Goal: Communication & Community: Share content

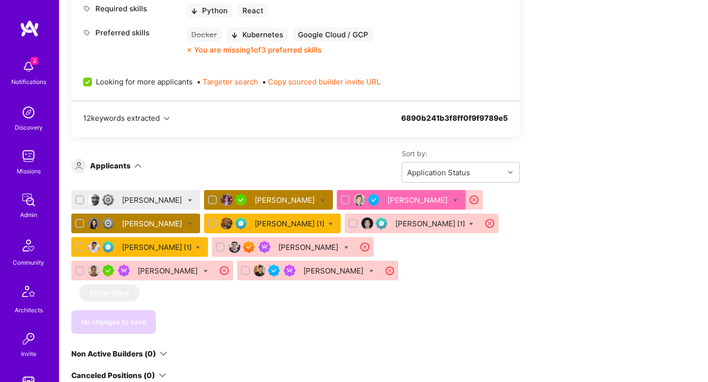
scroll to position [526, 0]
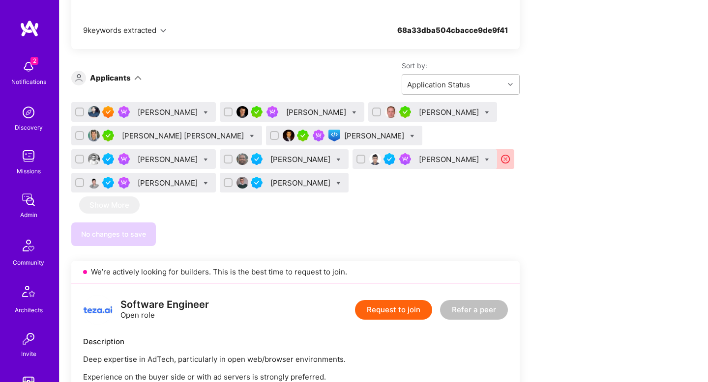
scroll to position [609, 0]
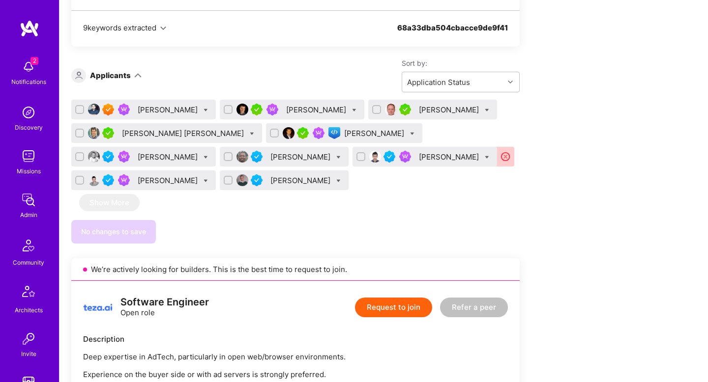
click at [487, 159] on icon at bounding box center [487, 157] width 4 height 4
checkbox input "true"
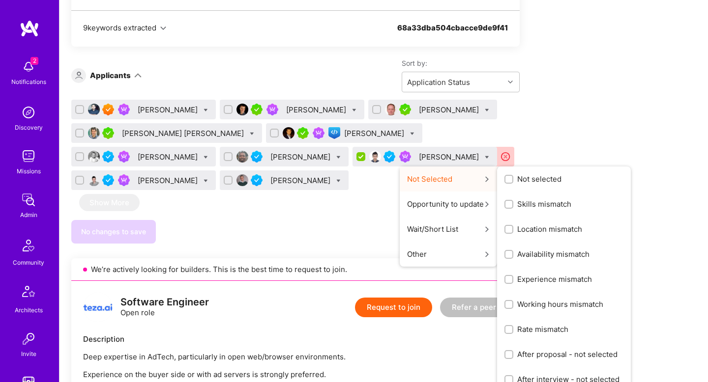
click at [539, 229] on span "Location mismatch" at bounding box center [549, 229] width 65 height 10
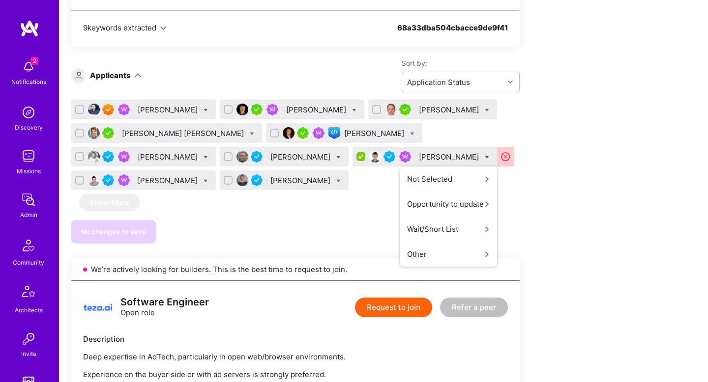
click at [0, 0] on input "Location mismatch" at bounding box center [0, 0] width 0 height 0
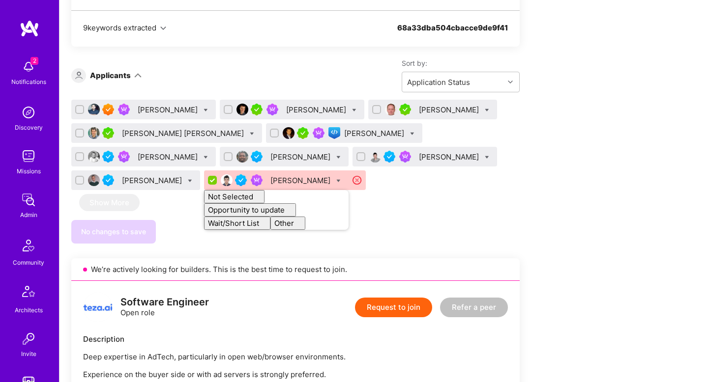
checkbox input "false"
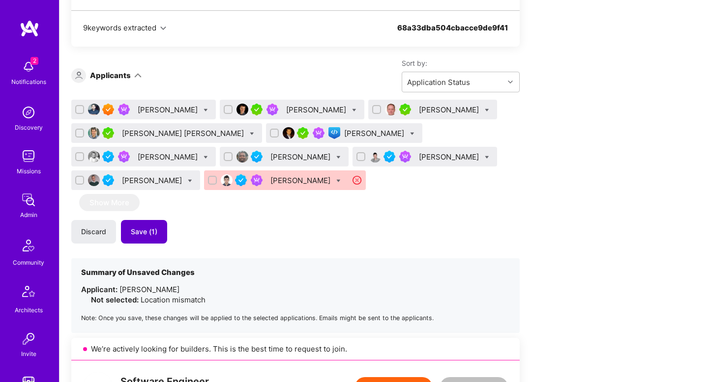
click at [161, 235] on button "Save (1)" at bounding box center [144, 232] width 46 height 24
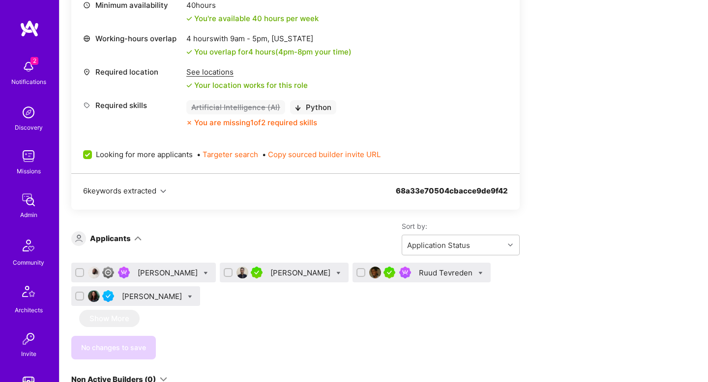
scroll to position [1562, 0]
click at [332, 271] on div "Saurabh Lodha" at bounding box center [301, 272] width 62 height 10
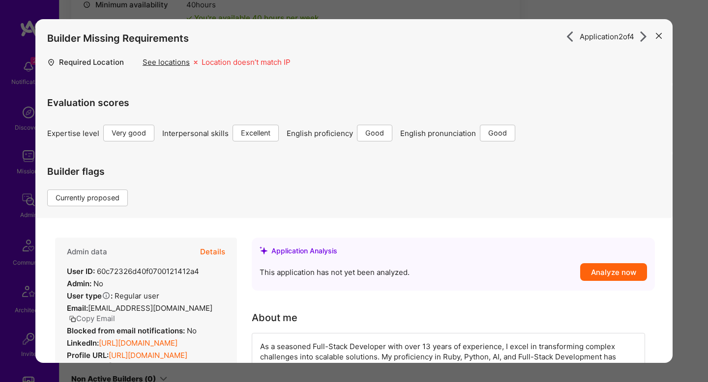
click at [214, 256] on button "Details" at bounding box center [212, 252] width 25 height 29
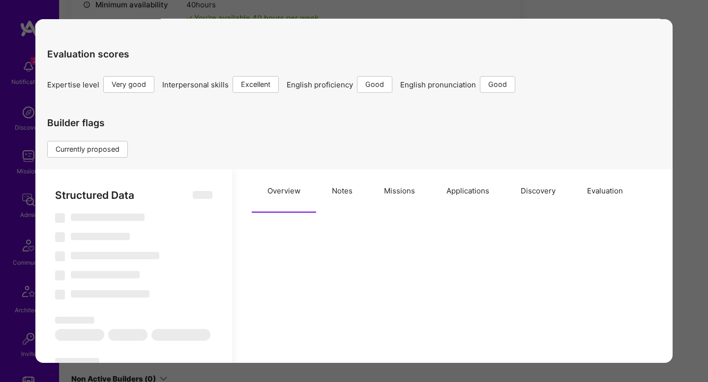
scroll to position [52, 0]
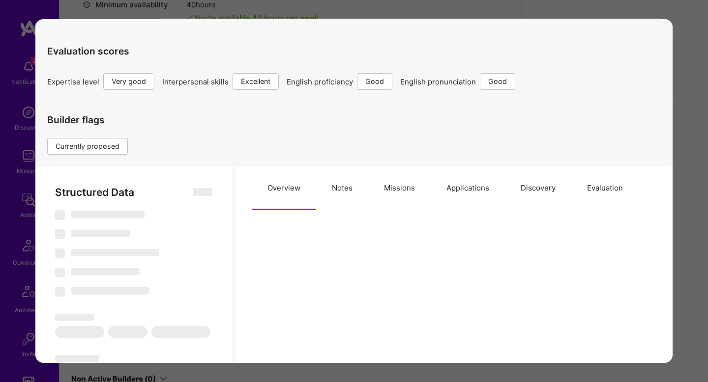
click at [608, 181] on button "Evaluation" at bounding box center [604, 188] width 67 height 43
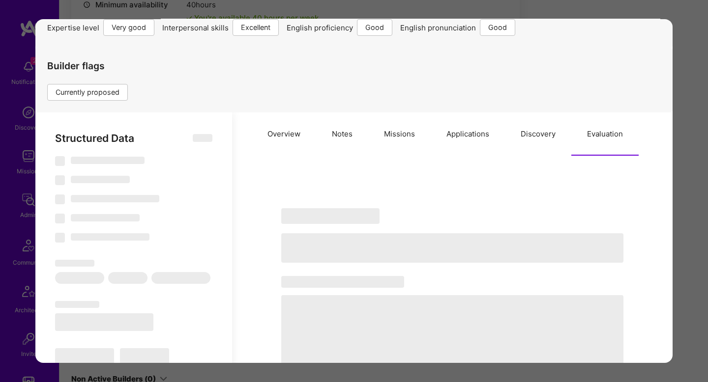
select select "Right Now"
select select "5"
select select "7"
select select "6"
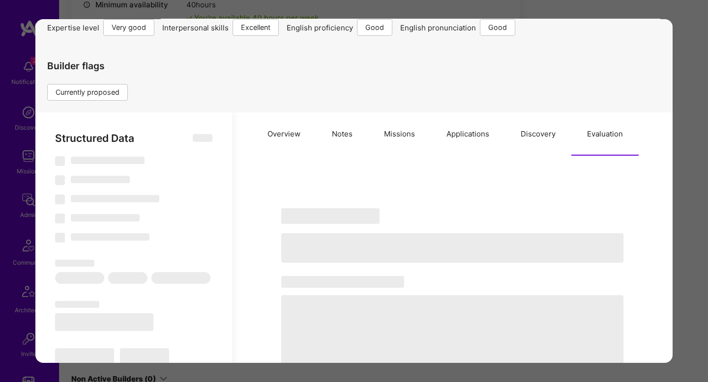
select select "DE"
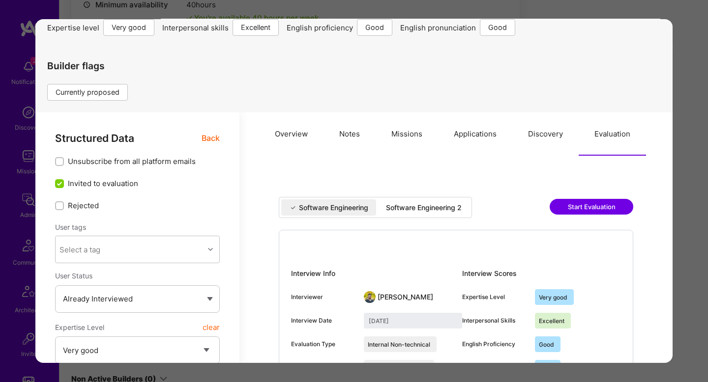
scroll to position [137, 0]
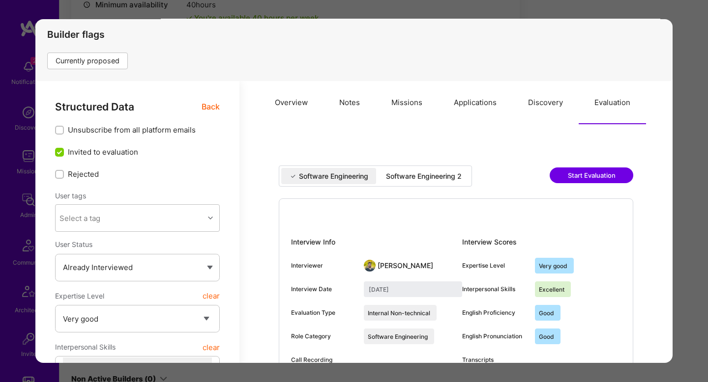
click at [418, 172] on div "Software Engineering 2" at bounding box center [424, 177] width 76 height 10
type input "July 24, 2025"
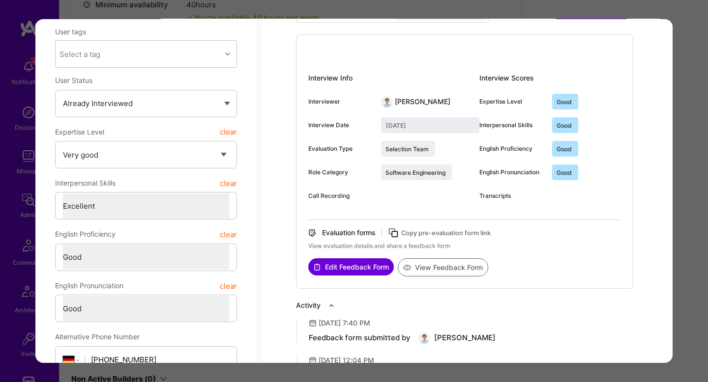
scroll to position [319, 0]
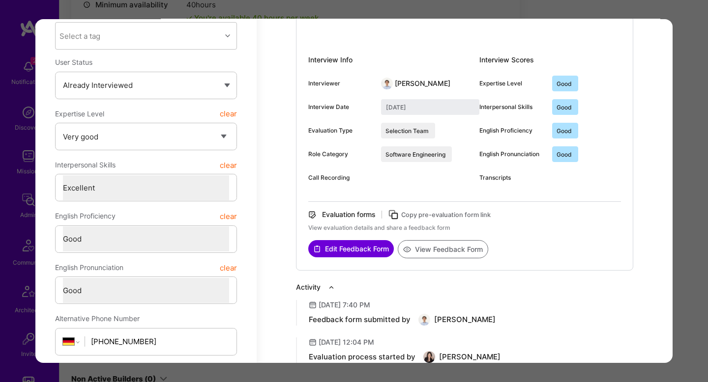
click at [459, 257] on button "View Feedback Form" at bounding box center [443, 249] width 90 height 18
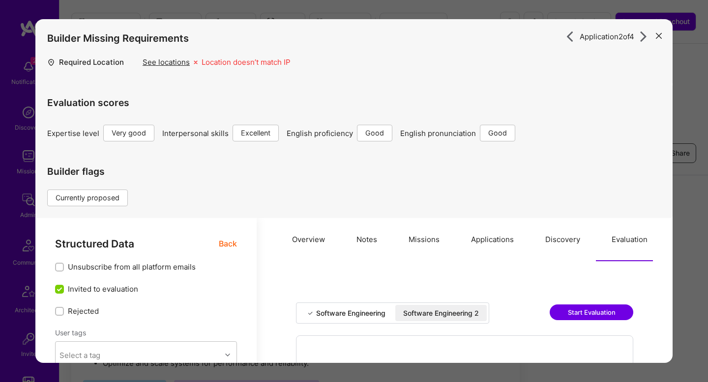
select select "5"
select select "7"
select select "6"
select select "DE"
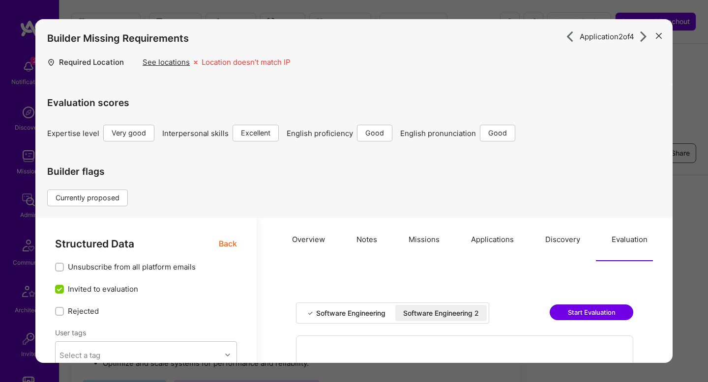
select select "Right Now"
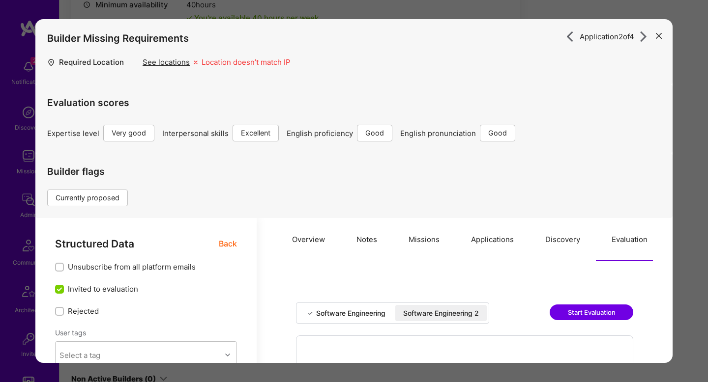
scroll to position [319, 0]
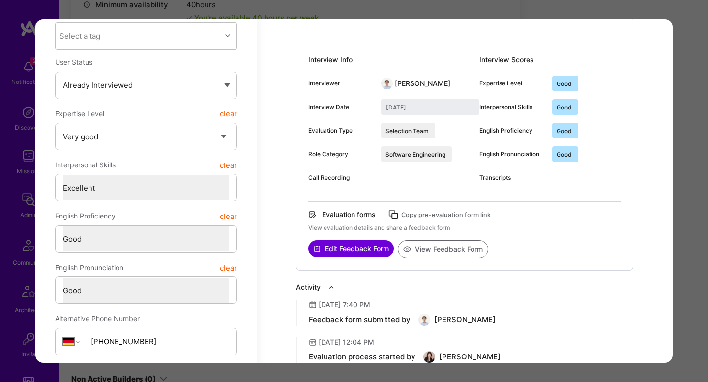
click at [682, 95] on div "Application 2 of 4 Builder Missing Requirements Required Location See locations…" at bounding box center [354, 191] width 708 height 382
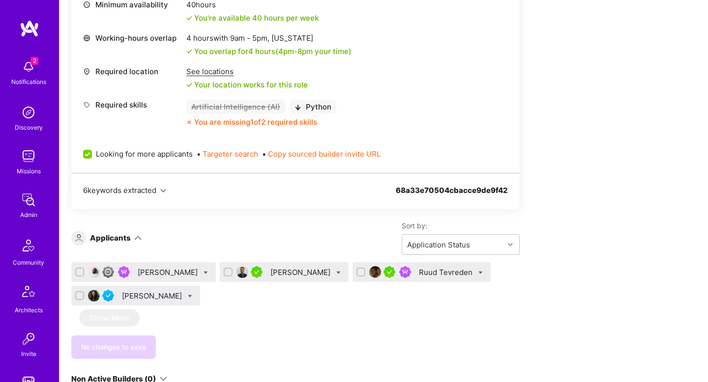
click at [341, 271] on icon at bounding box center [338, 273] width 4 height 4
checkbox input "true"
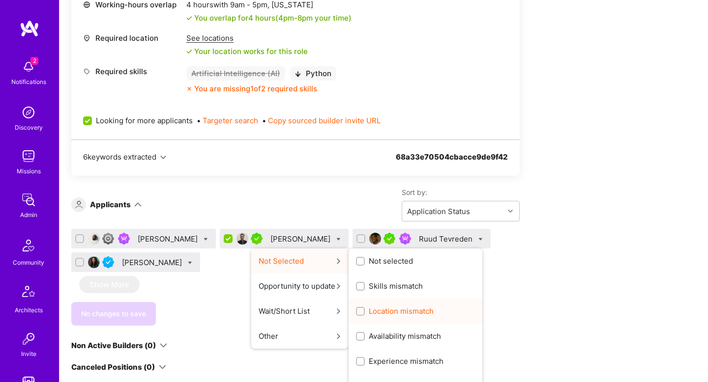
scroll to position [1597, 0]
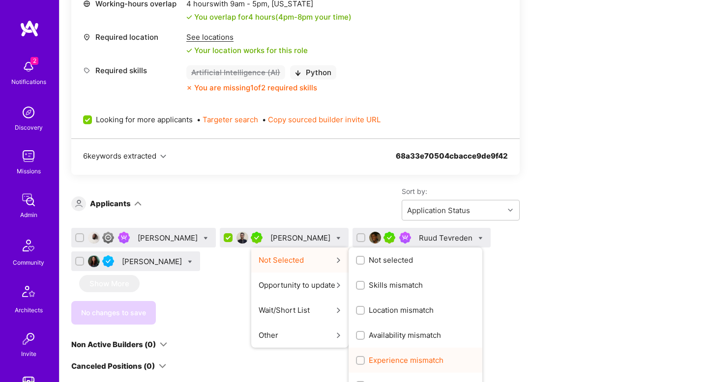
click at [452, 351] on div "Experience mismatch" at bounding box center [415, 360] width 134 height 25
click at [456, 293] on div "Skills mismatch" at bounding box center [415, 285] width 134 height 25
click at [423, 284] on span "Skills mismatch" at bounding box center [396, 285] width 54 height 10
click at [365, 284] on input "Skills mismatch" at bounding box center [361, 286] width 7 height 7
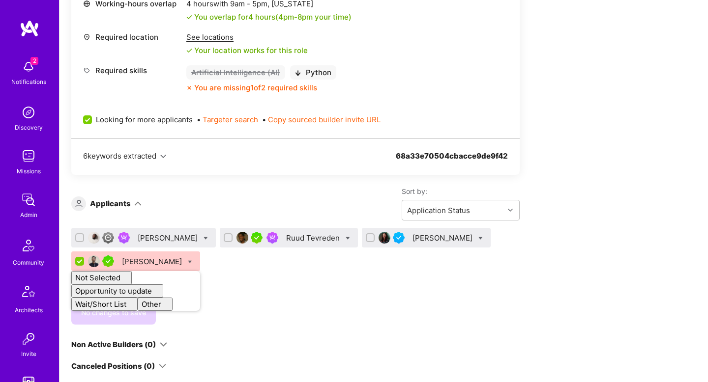
click at [448, 284] on div "Abdulhakeem Omotolani Yaqoob Ruud Tevreden Ena Zunic-Cejvanovic Saurabh Lodha N…" at bounding box center [295, 276] width 448 height 97
checkbox input "false"
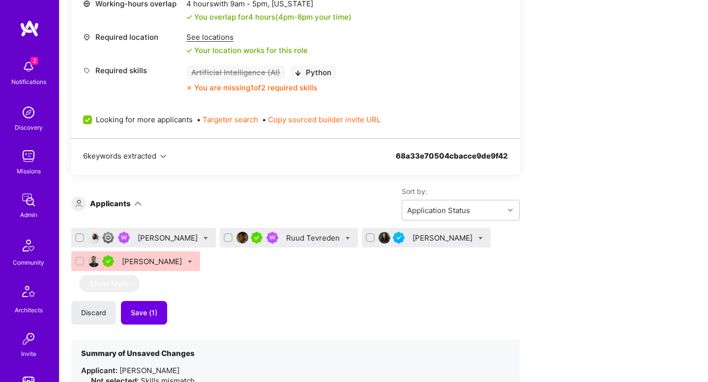
click at [448, 284] on div "Abdulhakeem Omotolani Yaqoob Ruud Tevreden Ena Zunic-Cejvanovic Saurabh Lodha S…" at bounding box center [295, 321] width 448 height 186
click at [184, 257] on div "Saurabh Lodha" at bounding box center [153, 262] width 62 height 10
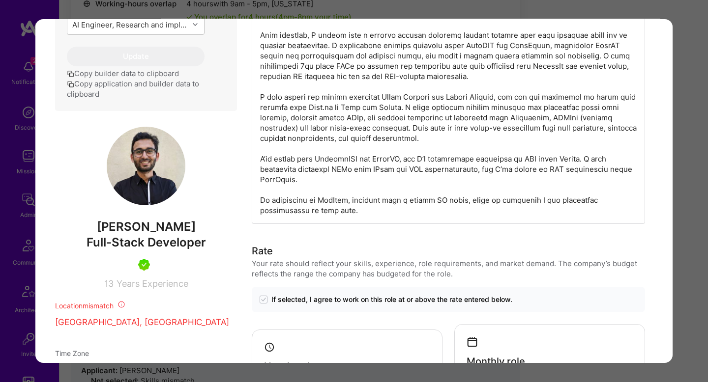
scroll to position [448, 0]
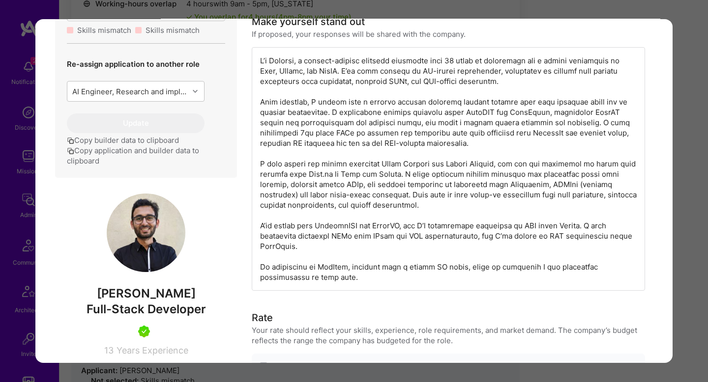
click at [685, 131] on div "Application 4 of 4 Builder Missing Requirements Required Location See locations…" at bounding box center [354, 191] width 708 height 382
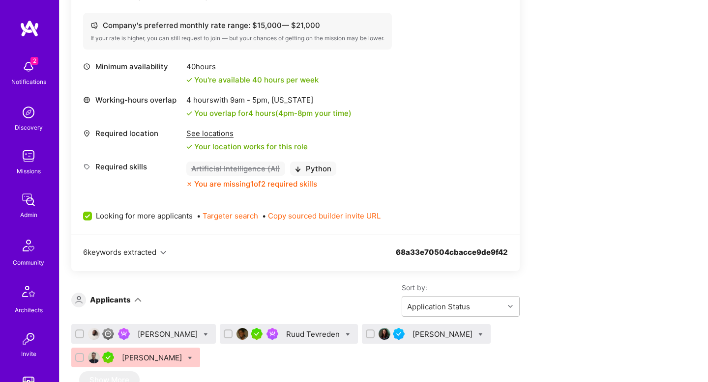
scroll to position [1521, 0]
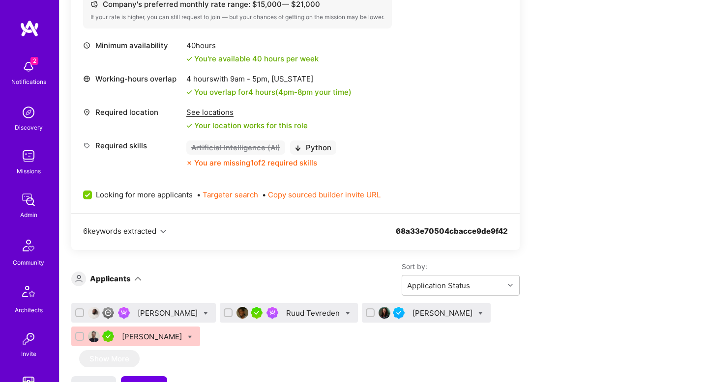
click at [342, 315] on div "Ruud Tevreden" at bounding box center [314, 313] width 56 height 10
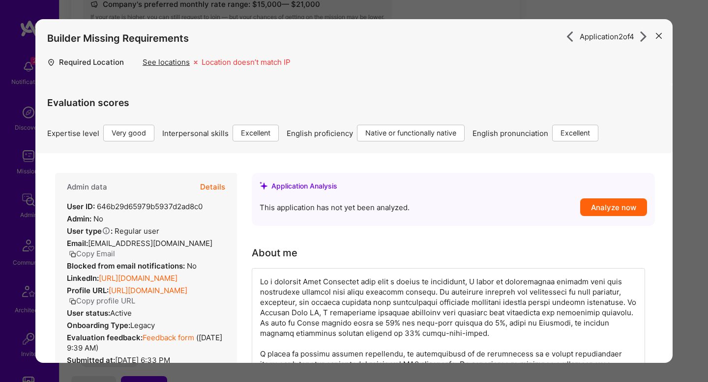
click at [216, 186] on button "Details" at bounding box center [212, 187] width 25 height 29
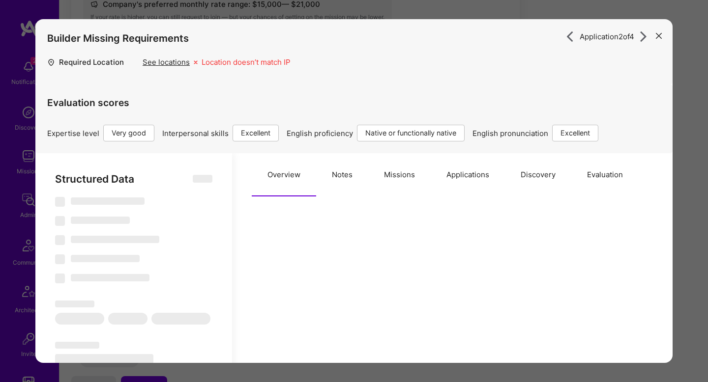
click at [598, 172] on button "Evaluation" at bounding box center [604, 174] width 67 height 43
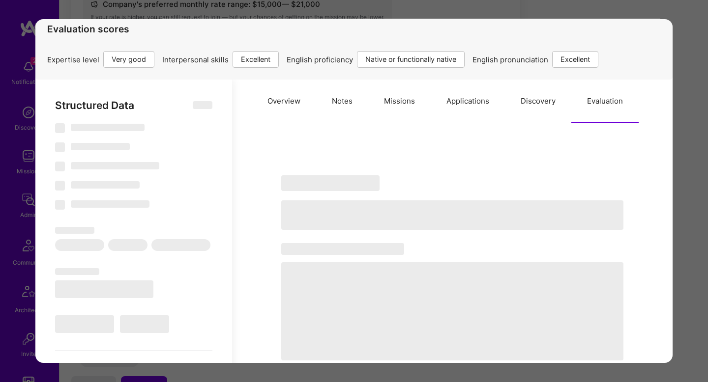
scroll to position [75, 0]
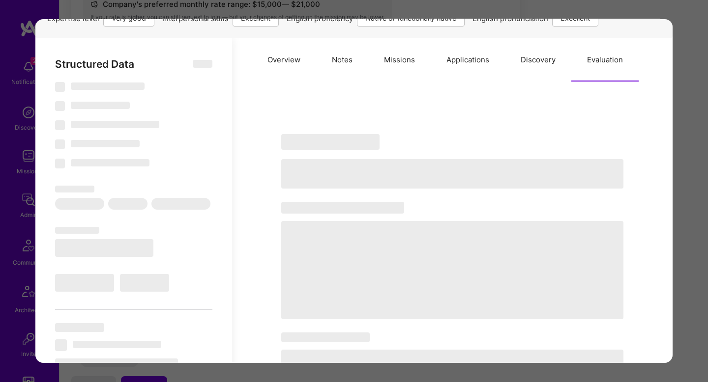
type textarea "x"
select select "Right Now"
select select "5"
select select "7"
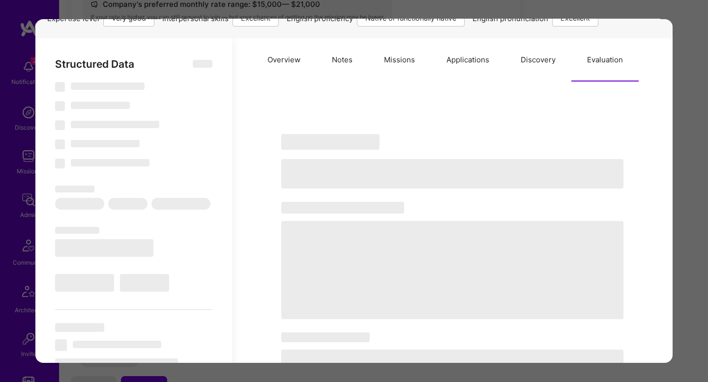
select select "7"
select select "NL"
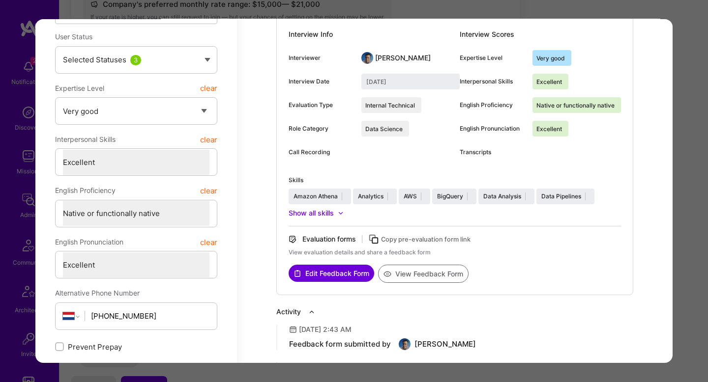
scroll to position [285, 0]
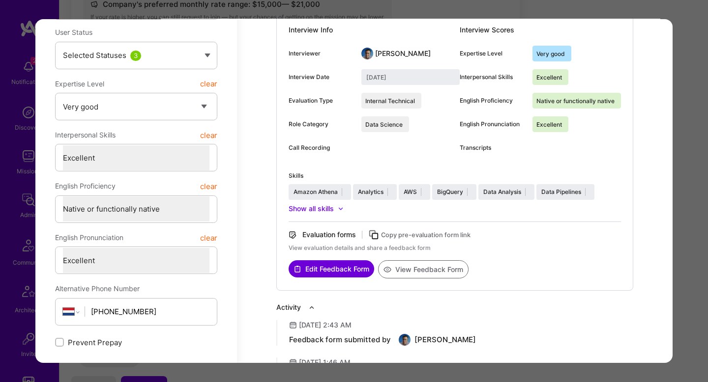
click at [427, 261] on button "View Feedback Form" at bounding box center [423, 269] width 90 height 18
click at [445, 6] on div "Application 2 of 4 Builder Missing Requirements Required Location See locations…" at bounding box center [354, 191] width 708 height 382
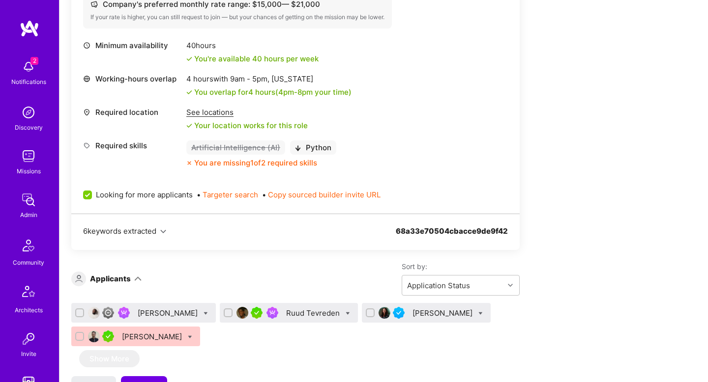
click at [191, 314] on div "Abdulhakeem Omotolani Yaqoob" at bounding box center [169, 313] width 62 height 10
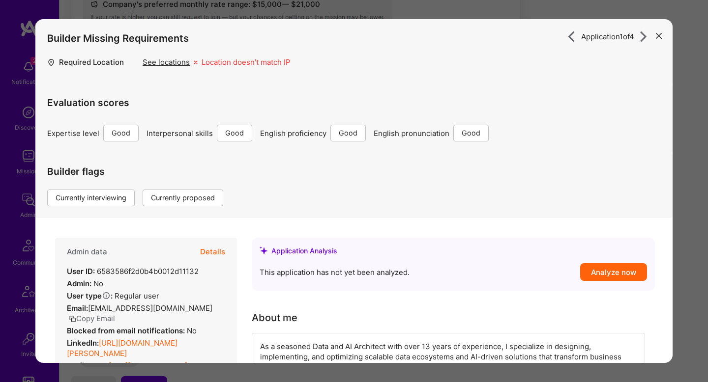
click at [218, 266] on button "Details" at bounding box center [212, 252] width 25 height 29
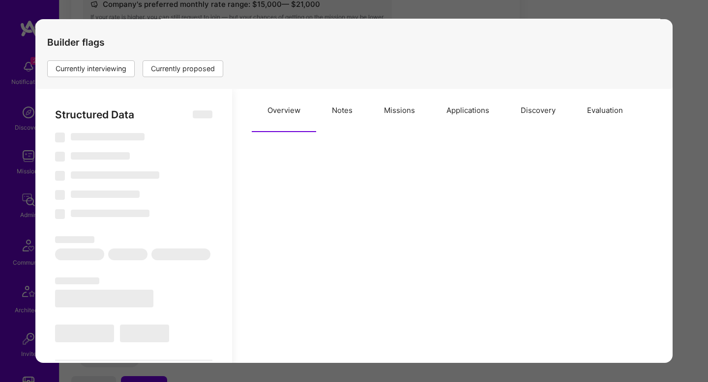
scroll to position [130, 0]
click at [352, 119] on button "Notes" at bounding box center [342, 109] width 52 height 43
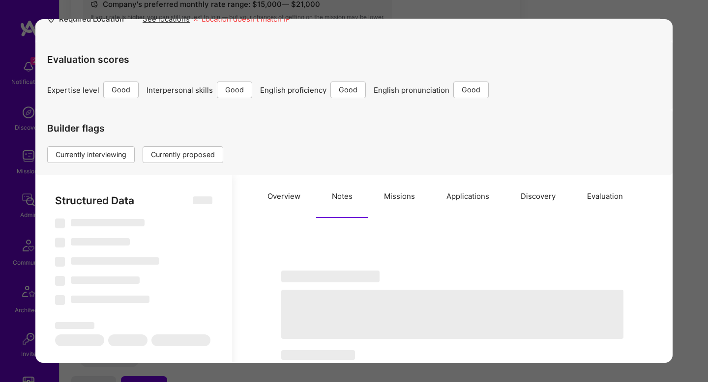
scroll to position [0, 0]
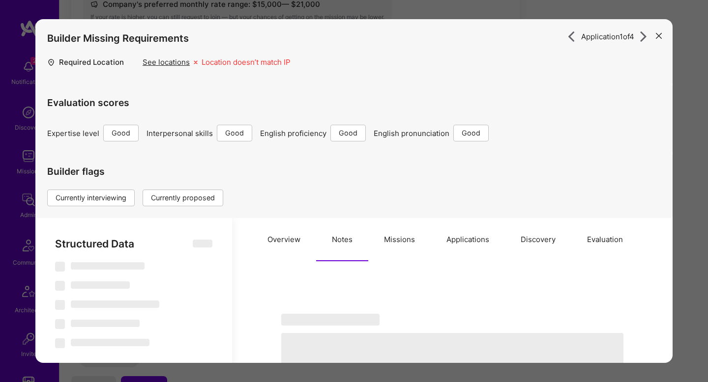
type textarea "x"
select select "Right Now"
select select "4"
select select "6"
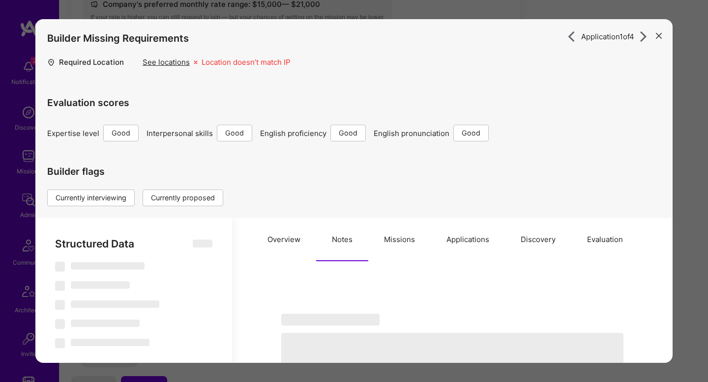
select select "6"
select select "DE"
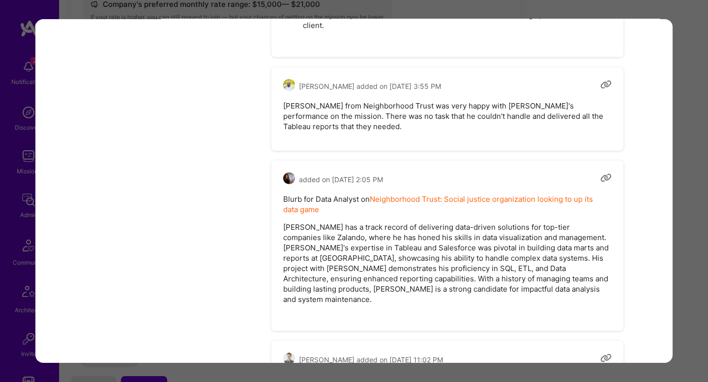
scroll to position [2863, 0]
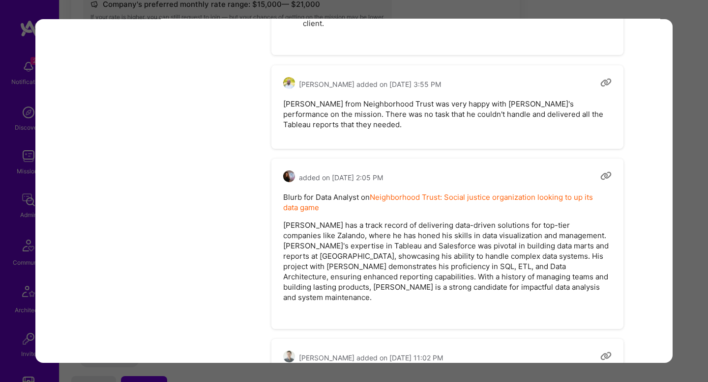
click at [679, 160] on div "Application 1 of 4 Builder Missing Requirements Required Location See locations…" at bounding box center [354, 191] width 708 height 382
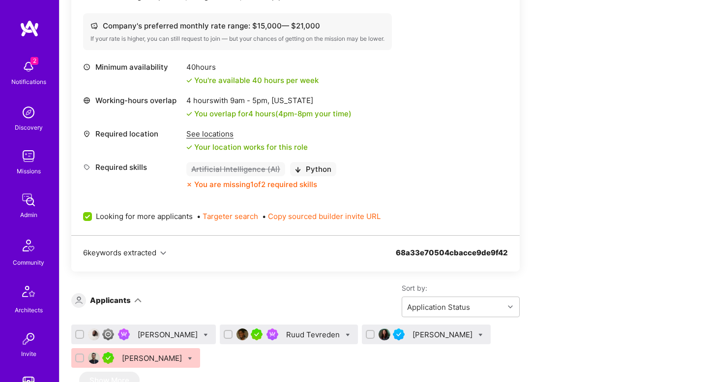
scroll to position [1501, 0]
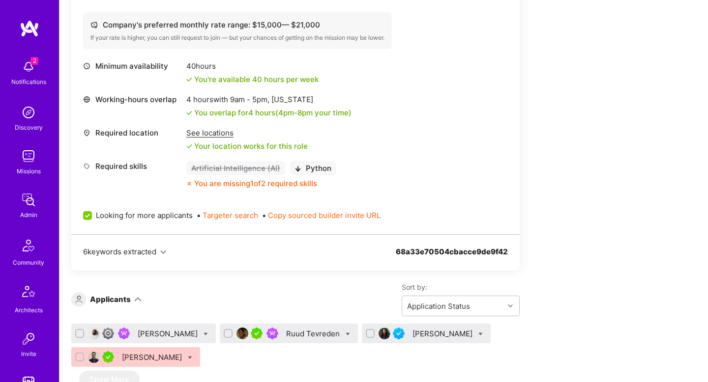
click at [200, 332] on div "Abdulhakeem Omotolani Yaqoob" at bounding box center [169, 334] width 62 height 10
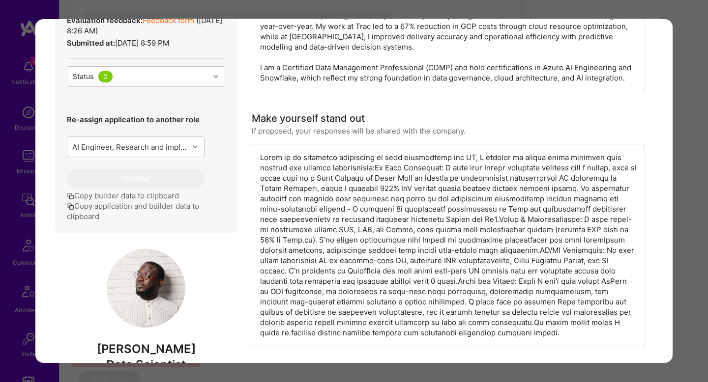
scroll to position [462, 0]
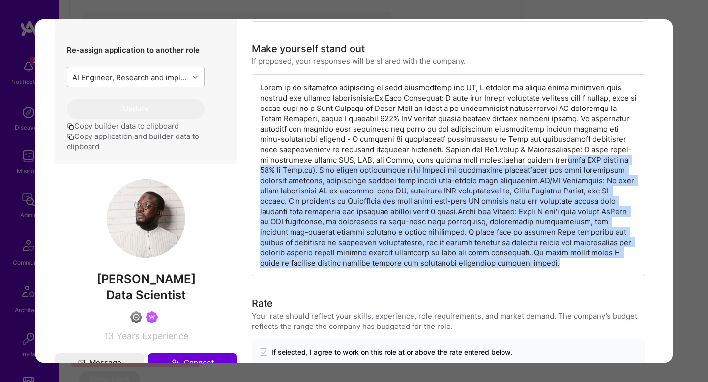
drag, startPoint x: 548, startPoint y: 272, endPoint x: 545, endPoint y: 161, distance: 111.1
click at [543, 161] on div "modal" at bounding box center [448, 175] width 393 height 202
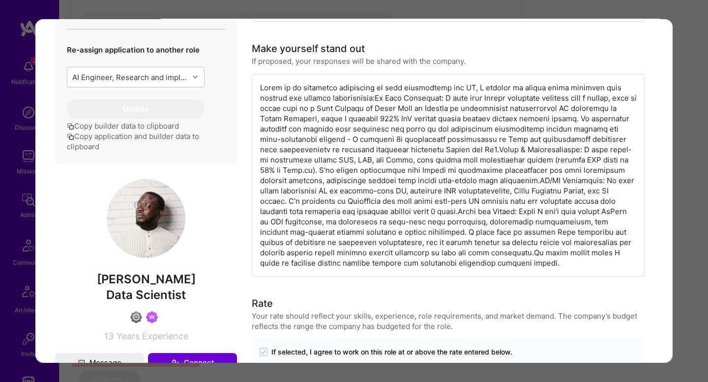
click at [681, 186] on div "Application 1 of 4 Builder Missing Requirements Required Location See locations…" at bounding box center [354, 191] width 708 height 382
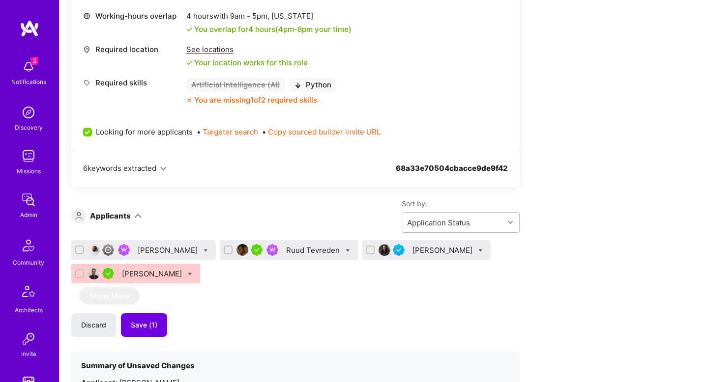
scroll to position [1603, 0]
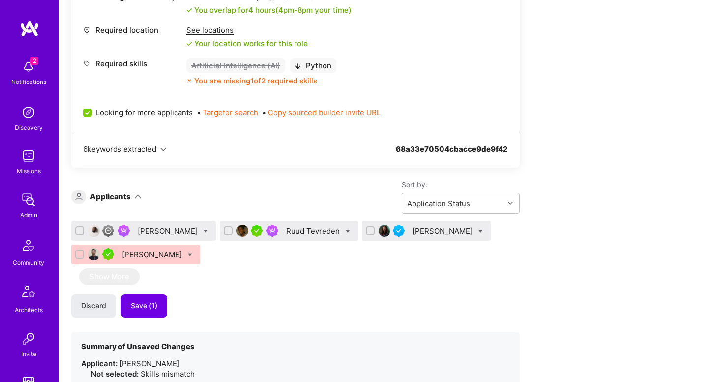
click at [208, 232] on icon at bounding box center [205, 231] width 4 height 4
checkbox input "true"
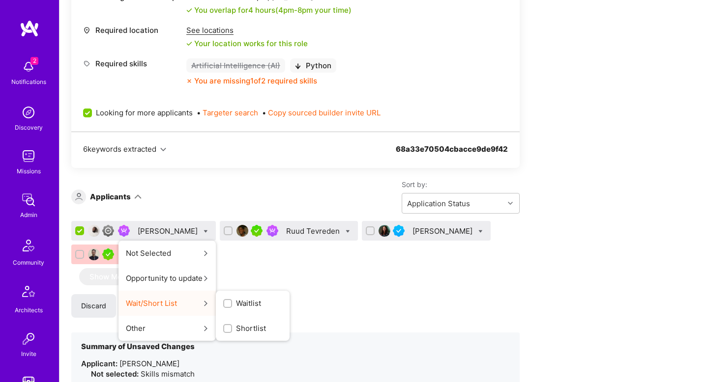
click at [266, 323] on span "Shortlist" at bounding box center [251, 328] width 30 height 10
click at [0, 0] on input "Shortlist" at bounding box center [0, 0] width 0 height 0
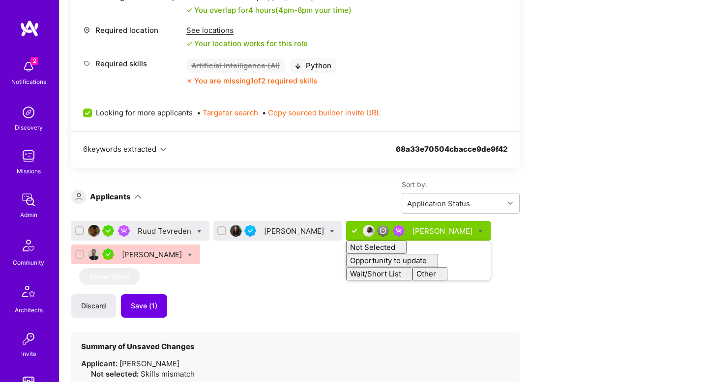
checkbox input "false"
click at [479, 274] on div "Ruud Tevreden Ena Zunic-Cejvanovic Abdulhakeem Omotolani Yaqoob Not Selected No…" at bounding box center [295, 314] width 448 height 186
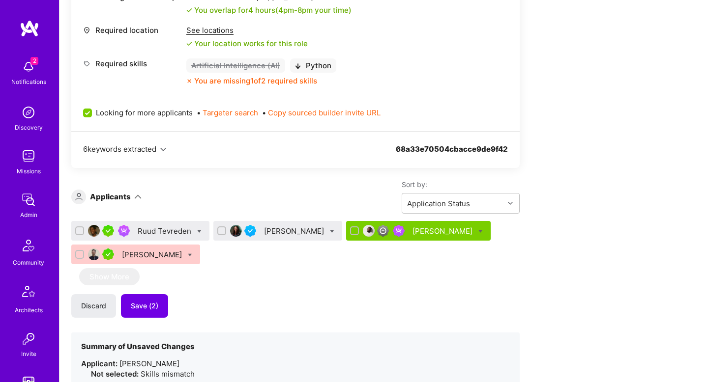
click at [277, 231] on div "Ena Zunic-Cejvanovic" at bounding box center [295, 231] width 62 height 10
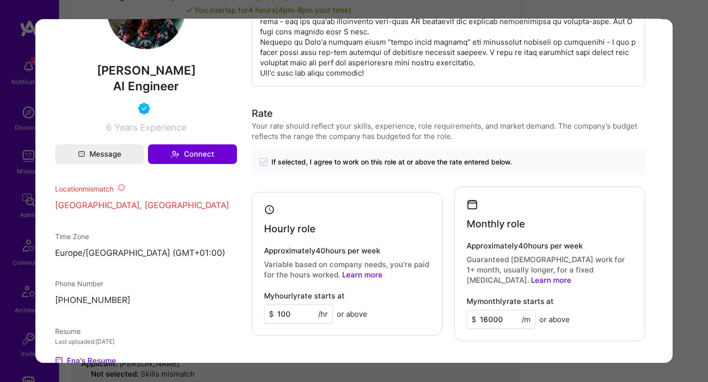
scroll to position [716, 0]
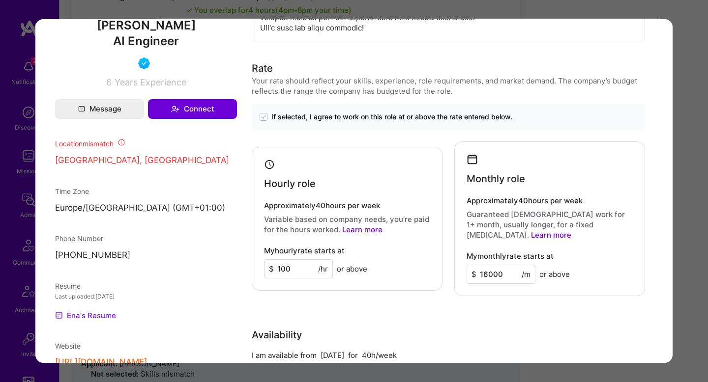
click at [75, 319] on link "Ena's Resume" at bounding box center [85, 316] width 61 height 12
click at [380, 13] on div "Application 2 of 4 Builder Missing Requirements Required Location See locations…" at bounding box center [354, 191] width 708 height 382
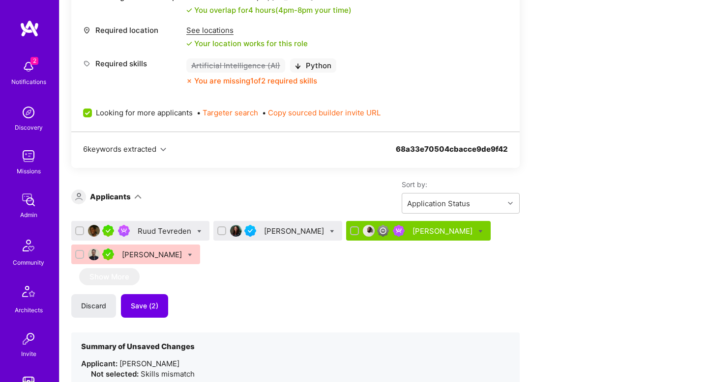
click at [317, 231] on div "Ena Zunic-Cejvanovic" at bounding box center [295, 231] width 62 height 10
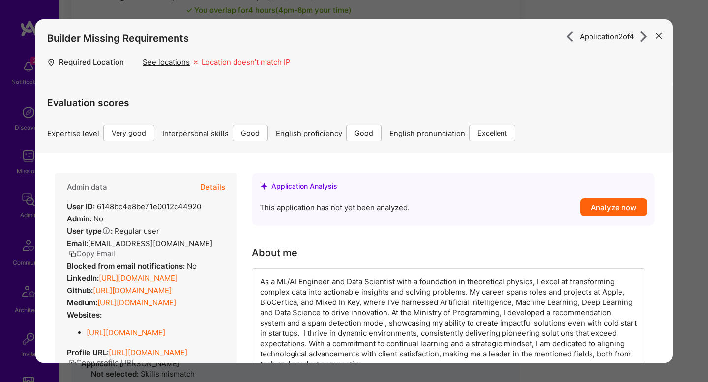
click at [212, 180] on button "Details" at bounding box center [212, 187] width 25 height 29
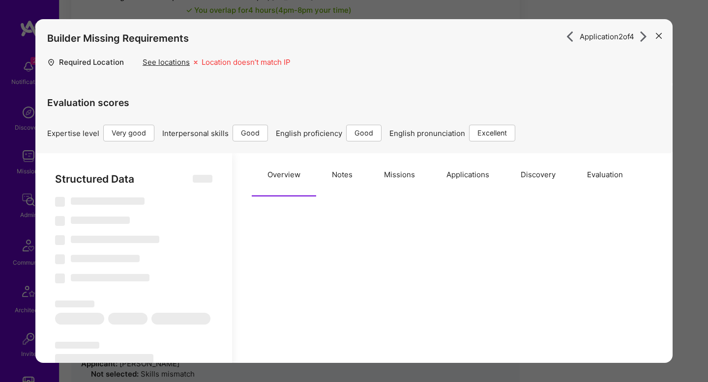
click at [610, 178] on button "Evaluation" at bounding box center [604, 174] width 67 height 43
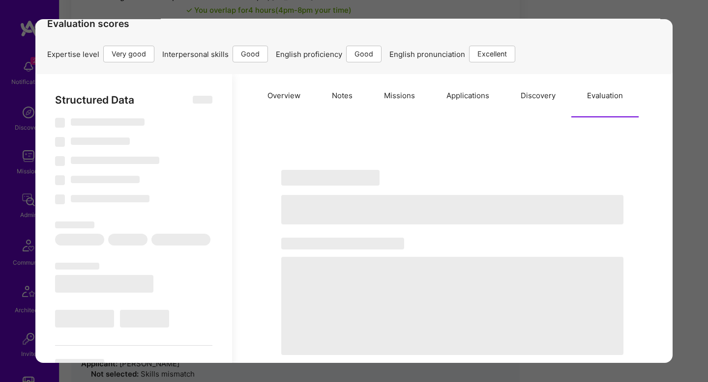
type textarea "x"
select select "Right Now"
select select "5"
select select "4"
select select "6"
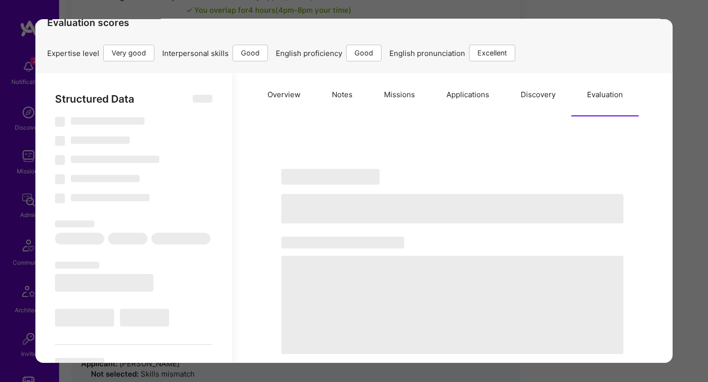
select select "7"
select select "BA"
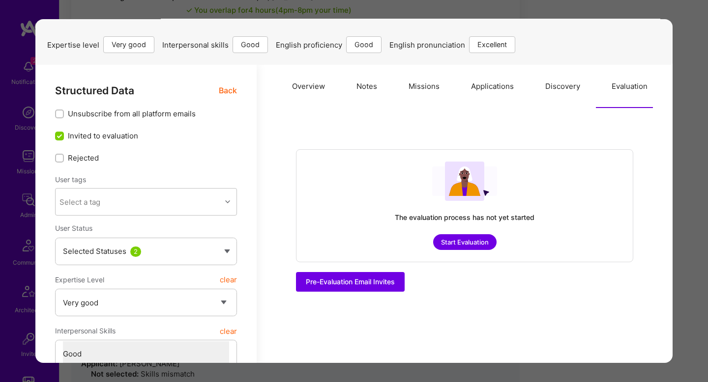
scroll to position [91, 0]
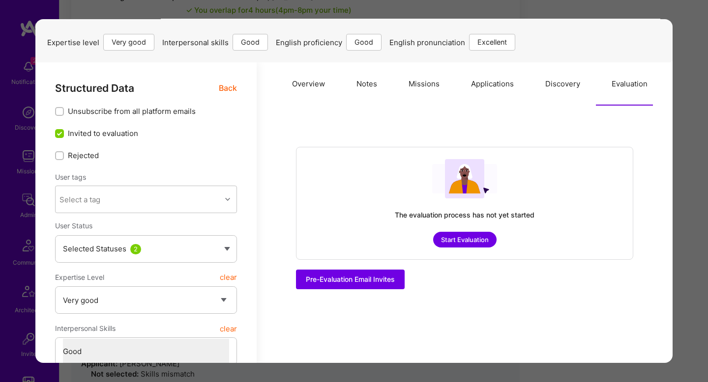
click at [304, 83] on button "Overview" at bounding box center [308, 83] width 64 height 43
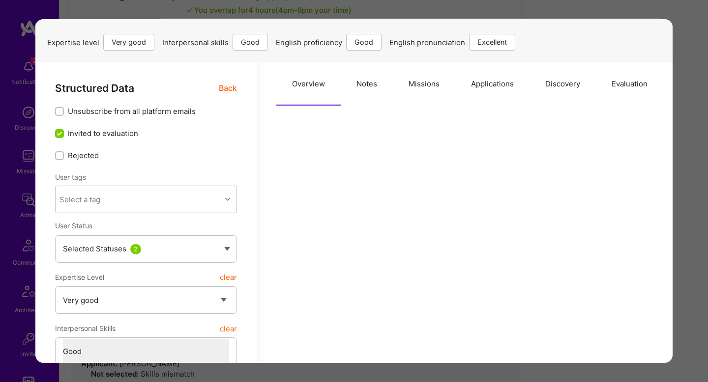
click at [356, 73] on button "Notes" at bounding box center [367, 83] width 52 height 43
type textarea "x"
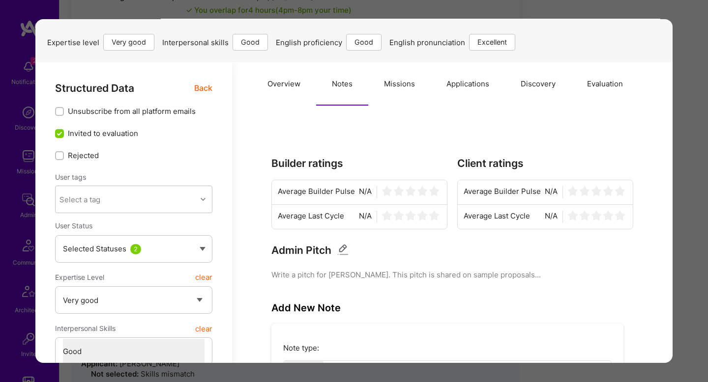
scroll to position [950, 0]
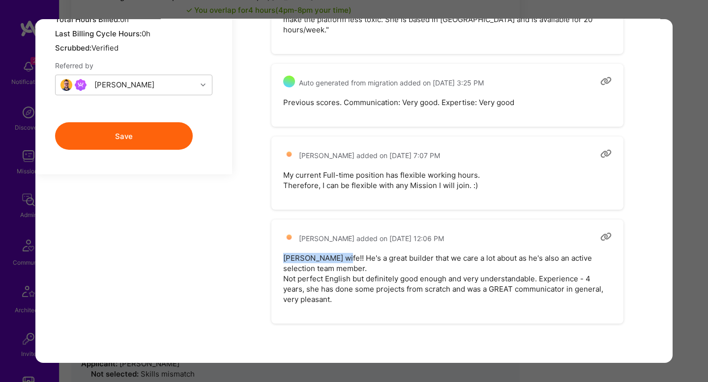
drag, startPoint x: 284, startPoint y: 259, endPoint x: 339, endPoint y: 263, distance: 55.6
click at [339, 263] on pre "Eldar Cejvanovic'a wife!! He's a great builder that we care a lot about as he's…" at bounding box center [447, 279] width 328 height 52
copy pre "Eldar Cejvanovic"
click at [494, 280] on pre "Eldar Cejvanovic'a wife!! He's a great builder that we care a lot about as he's…" at bounding box center [447, 279] width 328 height 52
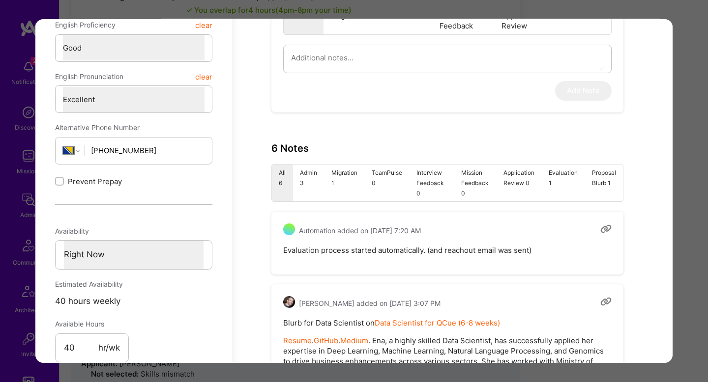
scroll to position [441, 0]
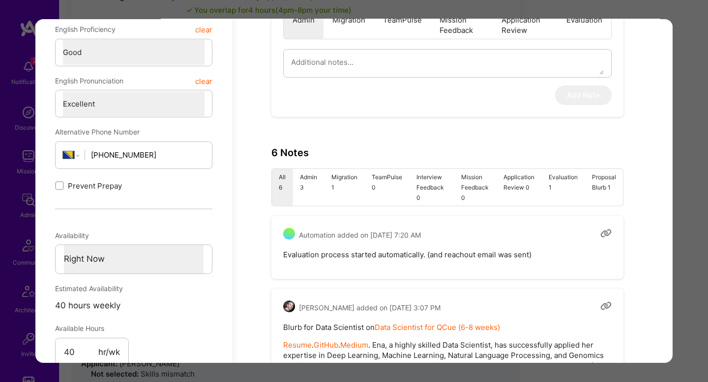
click at [684, 171] on div "Application 2 of 4 Builder Missing Requirements Required Location See locations…" at bounding box center [354, 191] width 708 height 382
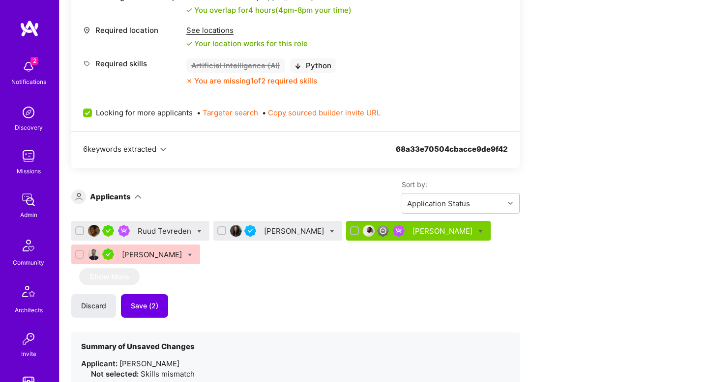
click at [334, 230] on icon at bounding box center [332, 231] width 4 height 4
checkbox input "true"
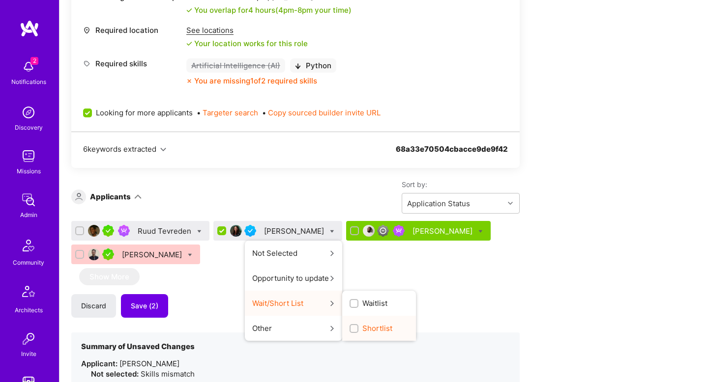
click at [390, 329] on span "Shortlist" at bounding box center [377, 328] width 30 height 10
click at [358, 329] on input "Shortlist" at bounding box center [354, 329] width 7 height 7
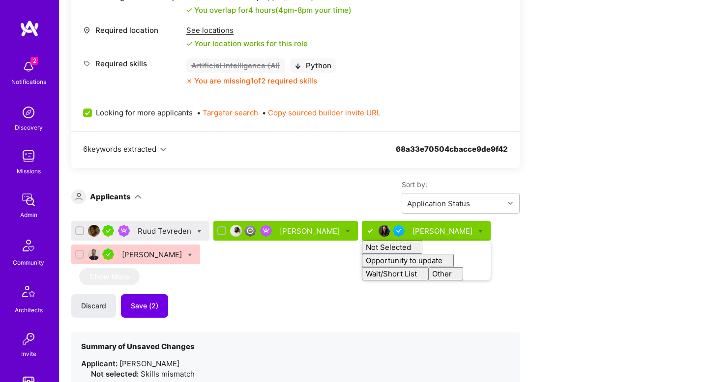
checkbox input "false"
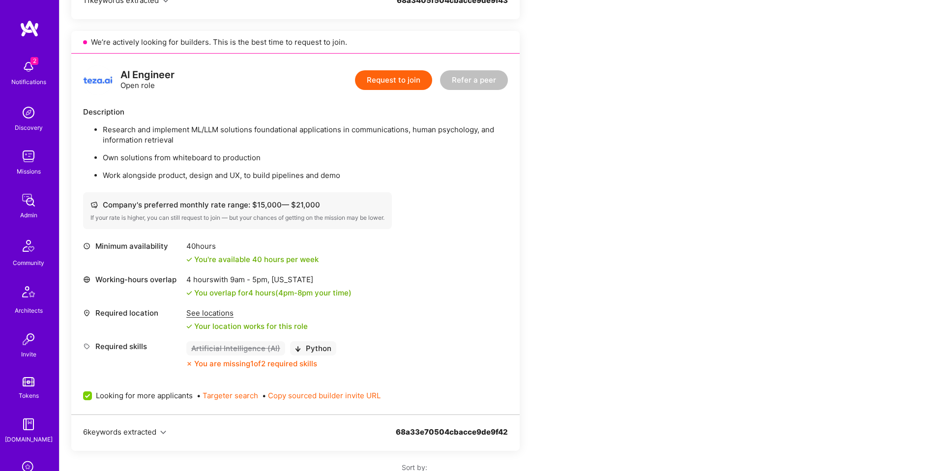
scroll to position [1316, 0]
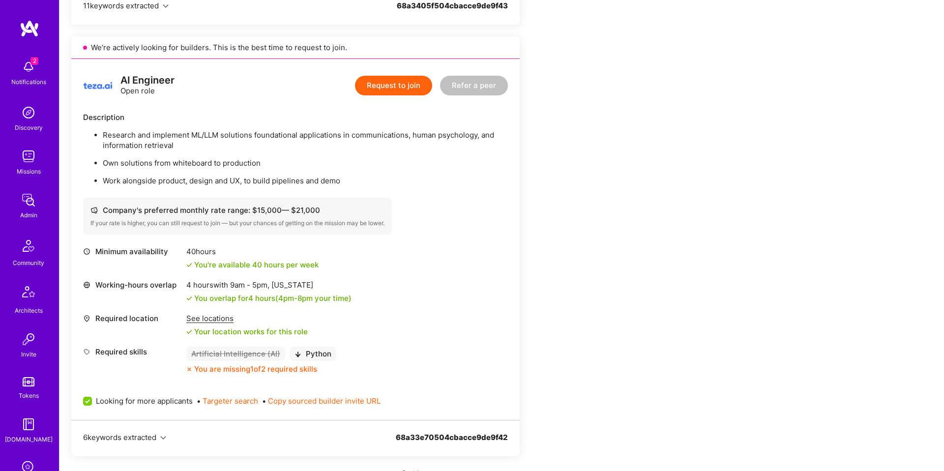
click at [173, 136] on p "Research and implement ML/LLM solutions foundational applications in communicat…" at bounding box center [305, 140] width 405 height 21
click at [173, 135] on p "Research and implement ML/LLM solutions foundational applications in communicat…" at bounding box center [305, 140] width 405 height 21
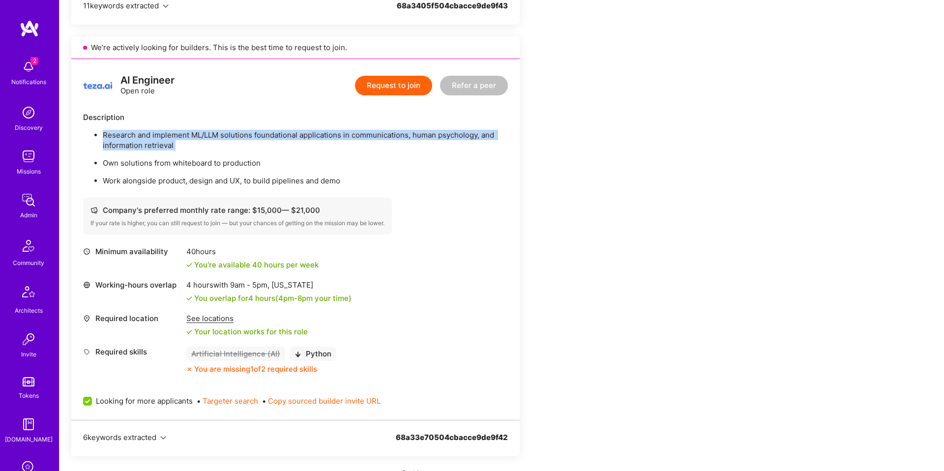
click at [173, 135] on p "Research and implement ML/LLM solutions foundational applications in communicat…" at bounding box center [305, 140] width 405 height 21
click at [345, 182] on p "Work alongside product, design and UX, to build pipelines and demo" at bounding box center [305, 180] width 405 height 10
copy ul "Research and implement ML/LLM solutions foundational applications in communicat…"
click at [578, 188] on div "Apply for a Mission Role We’re actively looking for builders. This is the best …" at bounding box center [366, 240] width 590 height 2737
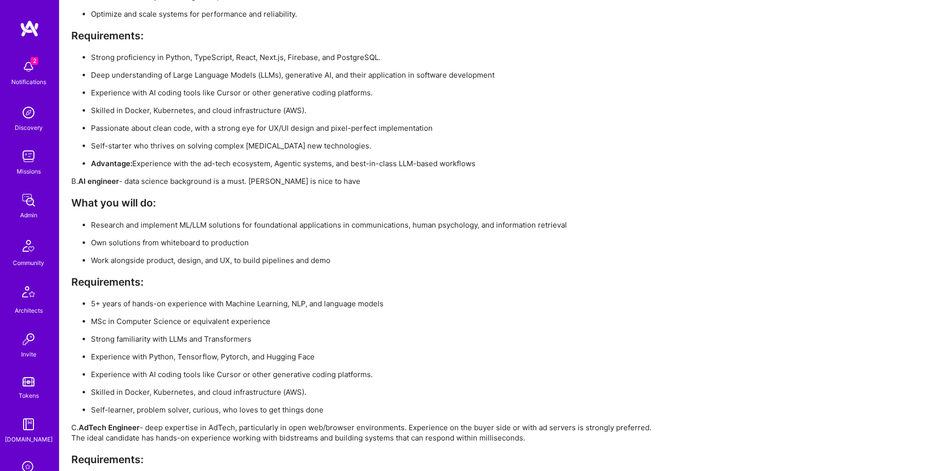
scroll to position [2405, 0]
click at [260, 303] on p "5+ years of hands-on experience with Machine Learning, NLP, and language models" at bounding box center [376, 301] width 570 height 10
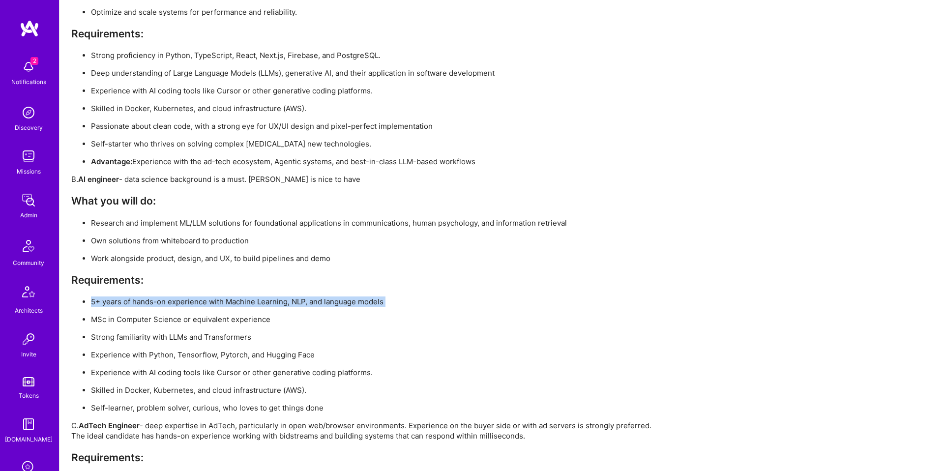
click at [260, 303] on p "5+ years of hands-on experience with Machine Learning, NLP, and language models" at bounding box center [376, 301] width 570 height 10
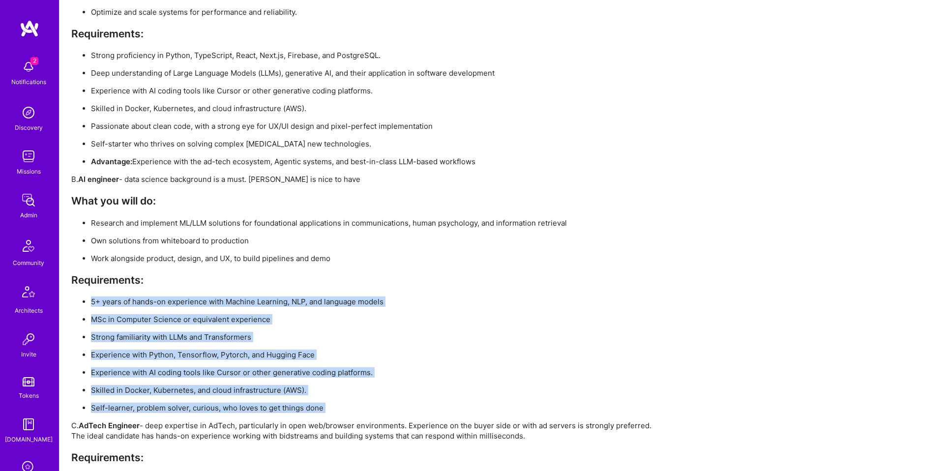
click at [315, 382] on ul "5+ years of hands-on experience with Machine Learning, NLP, and language models…" at bounding box center [366, 354] width 590 height 116
copy div "5+ years of hands-on experience with Machine Learning, NLP, and language models…"
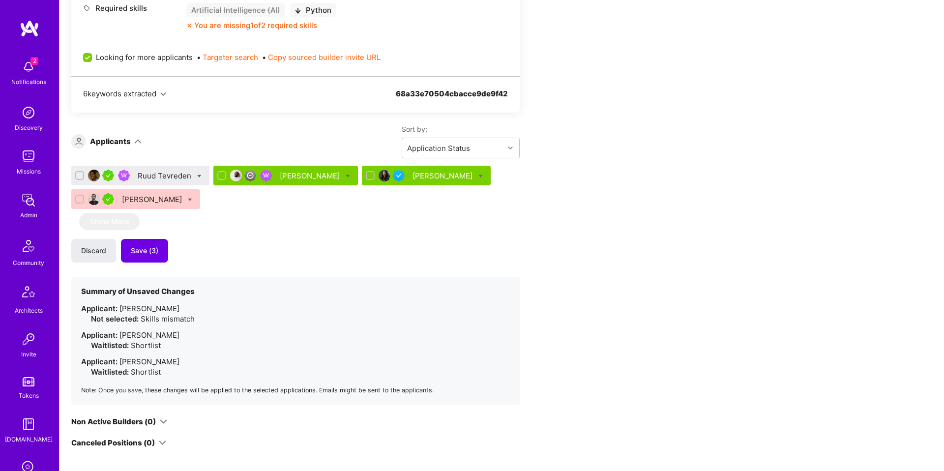
scroll to position [1659, 0]
click at [171, 177] on div "Ruud Tevreden" at bounding box center [166, 176] width 56 height 10
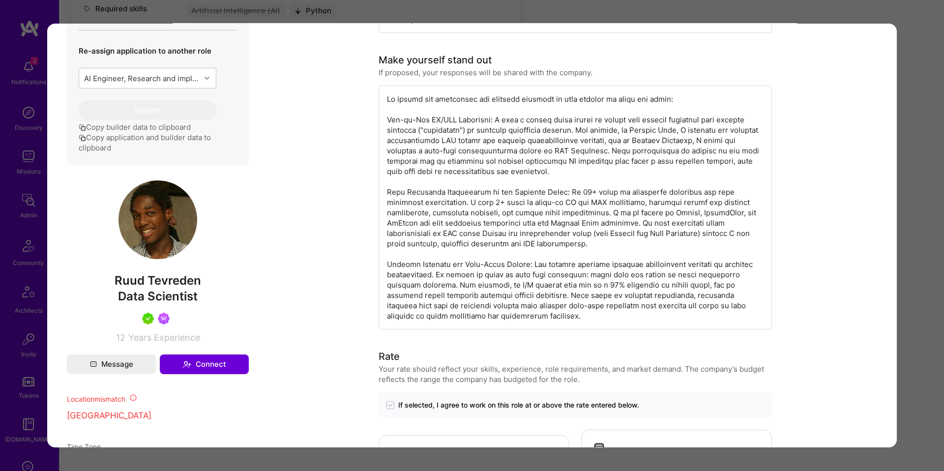
scroll to position [394, 0]
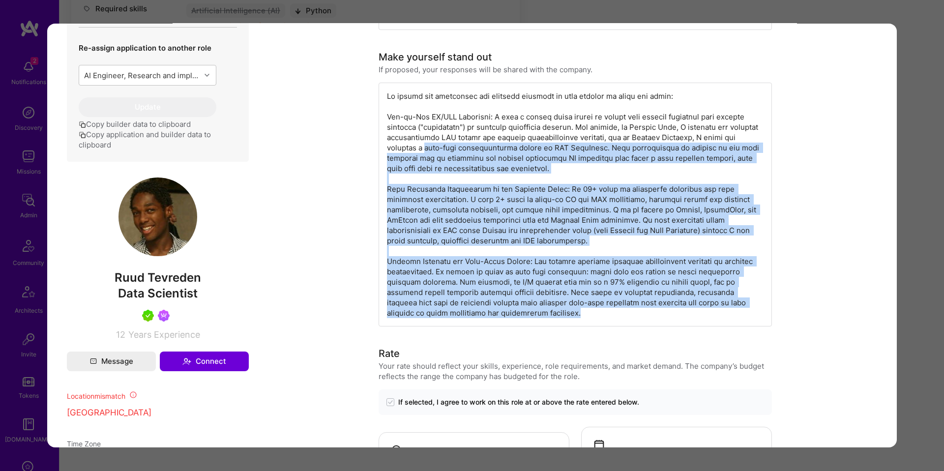
drag, startPoint x: 522, startPoint y: 311, endPoint x: 427, endPoint y: 144, distance: 192.4
click at [427, 144] on div "modal" at bounding box center [574, 205] width 393 height 244
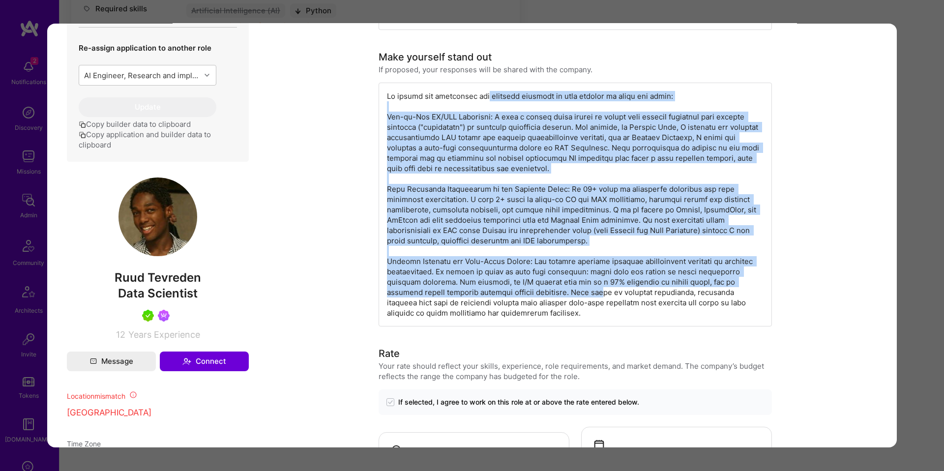
drag, startPoint x: 486, startPoint y: 99, endPoint x: 566, endPoint y: 296, distance: 212.3
click at [568, 296] on div "modal" at bounding box center [574, 205] width 393 height 244
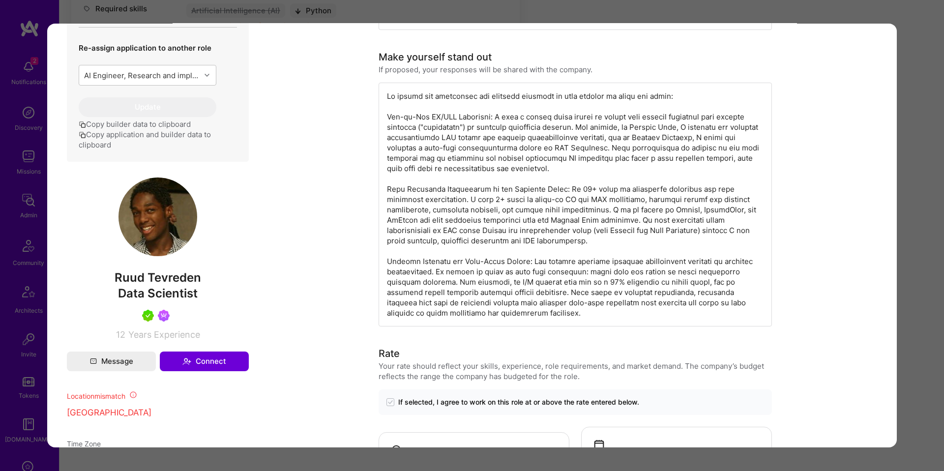
click at [559, 309] on div "modal" at bounding box center [574, 205] width 393 height 244
click at [162, 150] on button "Copy application and builder data to clipboard" at bounding box center [158, 139] width 158 height 21
click at [567, 10] on div "Application 1 of 4 Builder Missing Requirements Required Location See locations…" at bounding box center [472, 235] width 944 height 471
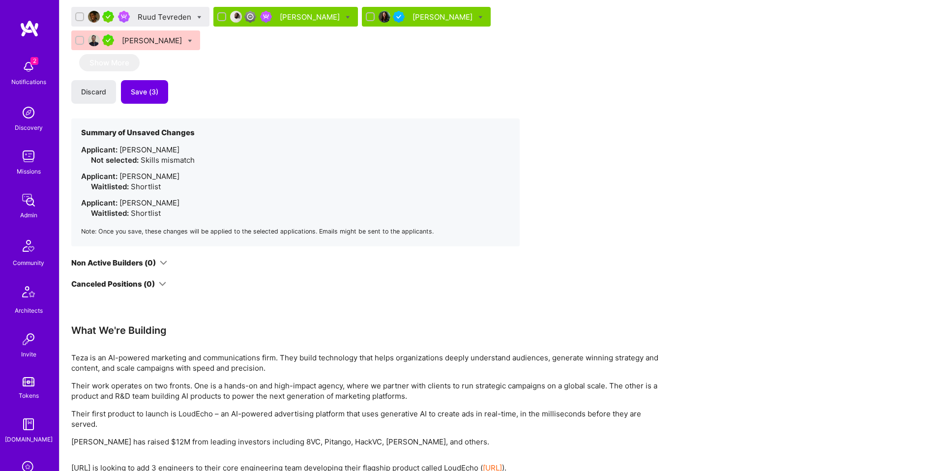
scroll to position [1885, 0]
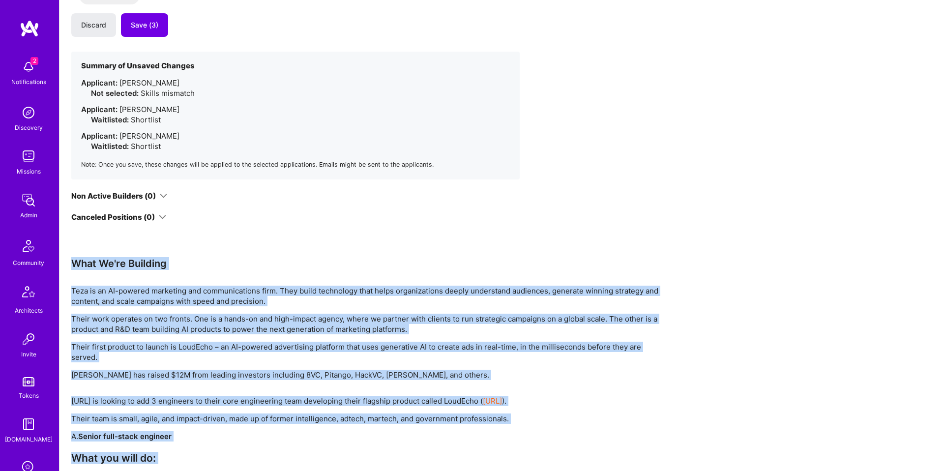
drag, startPoint x: 361, startPoint y: 431, endPoint x: 108, endPoint y: 245, distance: 314.2
copy div "What We're Building Teza is an AI-powered marketing and communications firm. Th…"
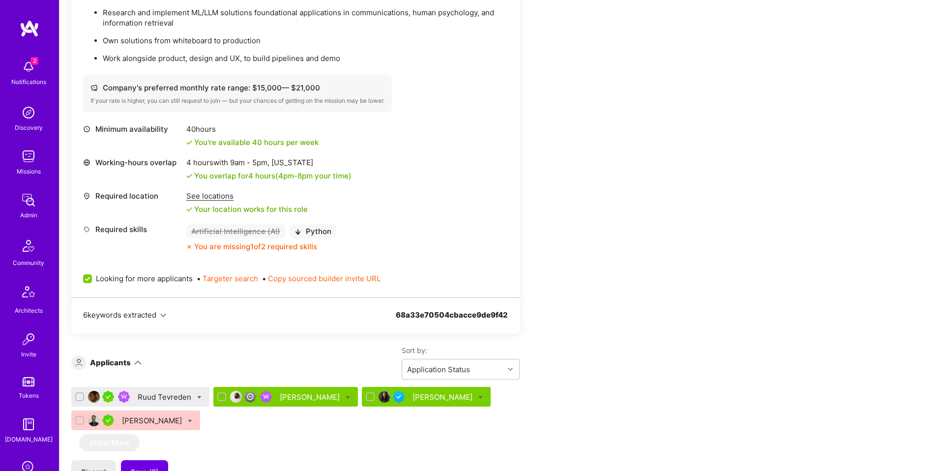
scroll to position [1441, 0]
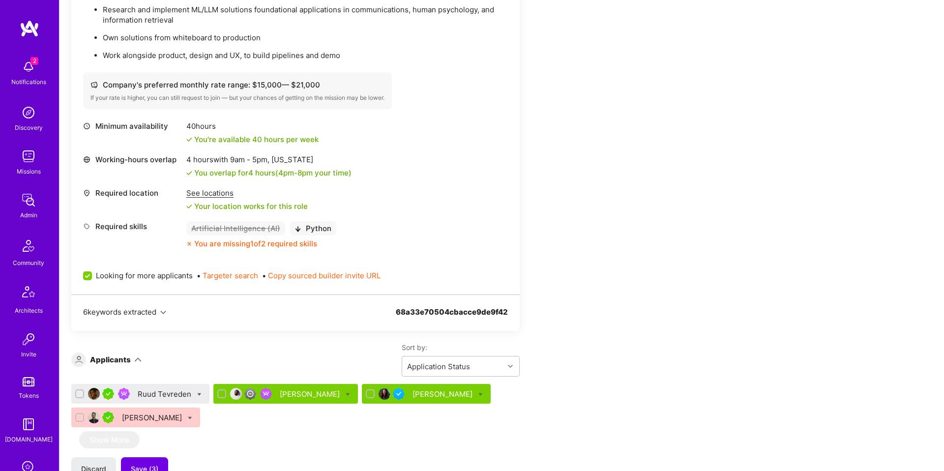
click at [181, 382] on div "Ruud Tevreden" at bounding box center [166, 394] width 56 height 10
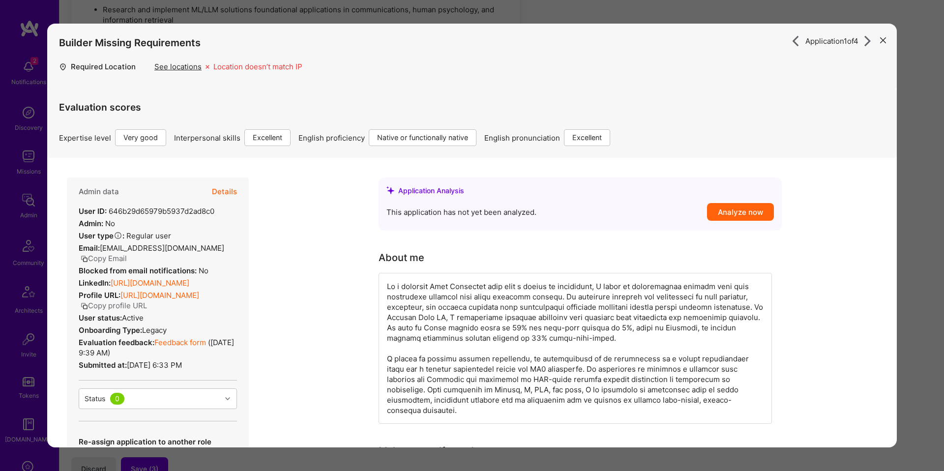
click at [235, 189] on button "Details" at bounding box center [224, 191] width 25 height 29
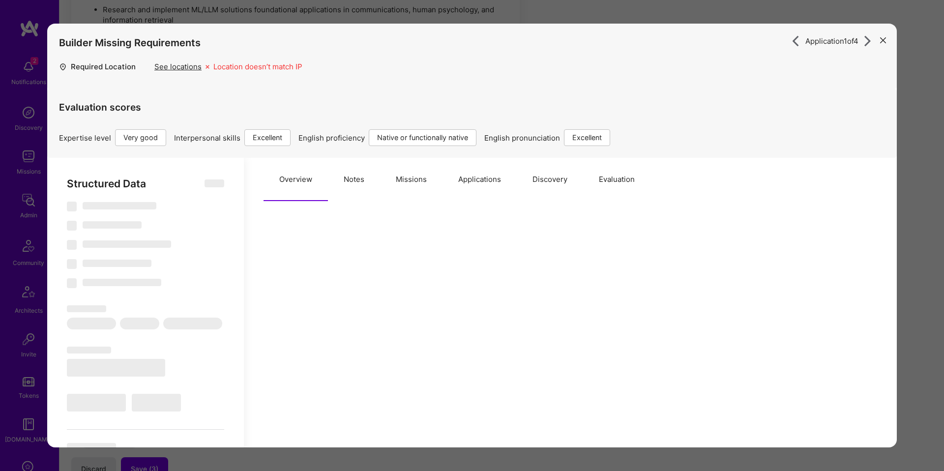
click at [415, 179] on button "Missions" at bounding box center [411, 179] width 62 height 43
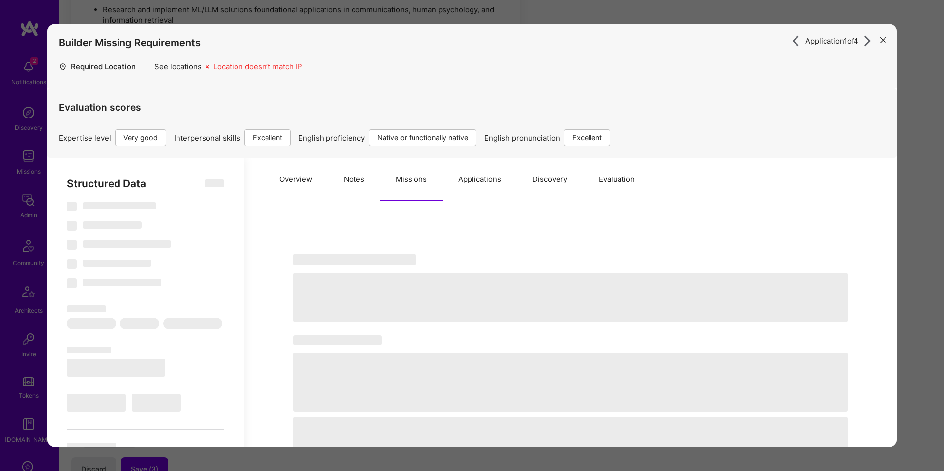
type textarea "x"
select select "Right Now"
select select "5"
select select "7"
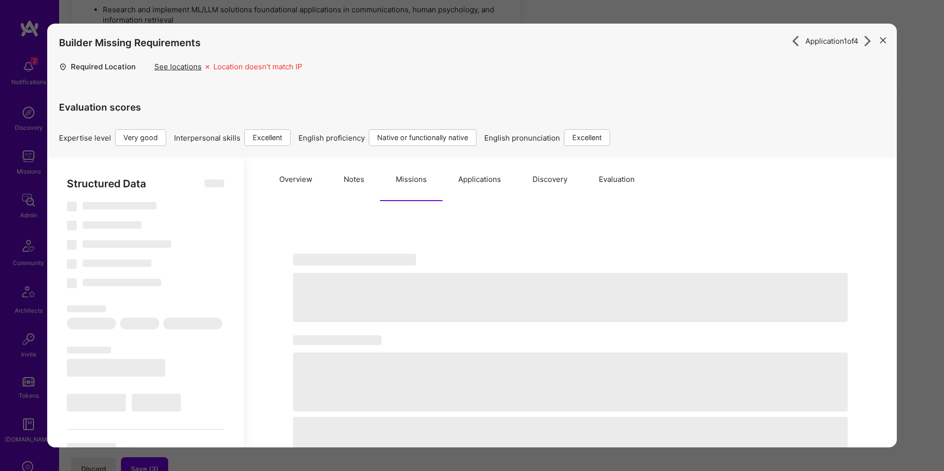
select select "7"
select select "NL"
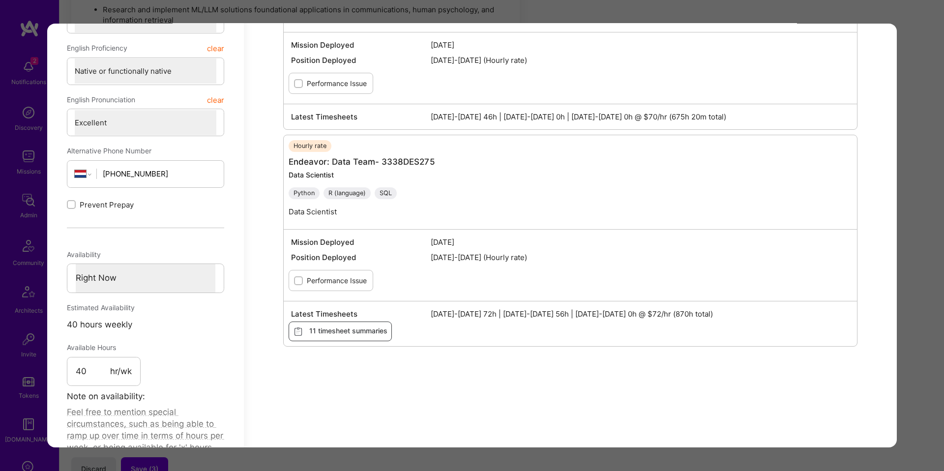
scroll to position [428, 0]
click at [707, 233] on div "Application 1 of 4 Builder Missing Requirements Required Location See locations…" at bounding box center [472, 235] width 944 height 471
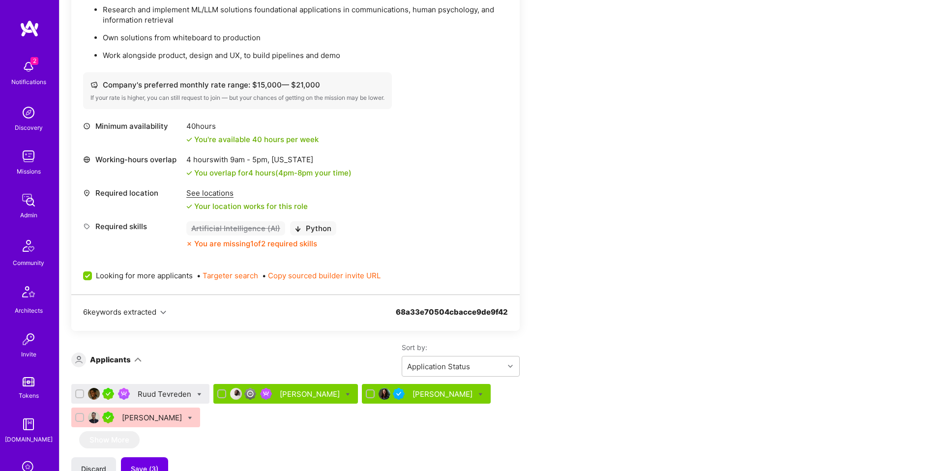
click at [198, 382] on icon at bounding box center [199, 394] width 4 height 4
checkbox input "true"
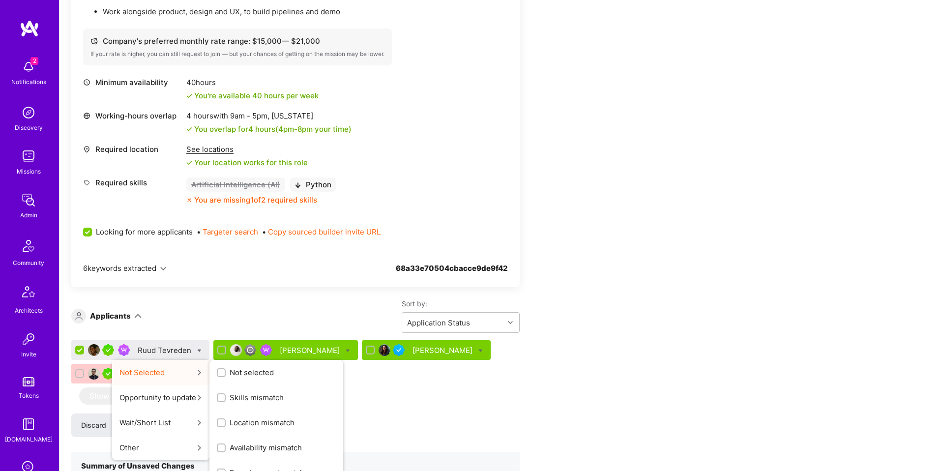
scroll to position [1486, 0]
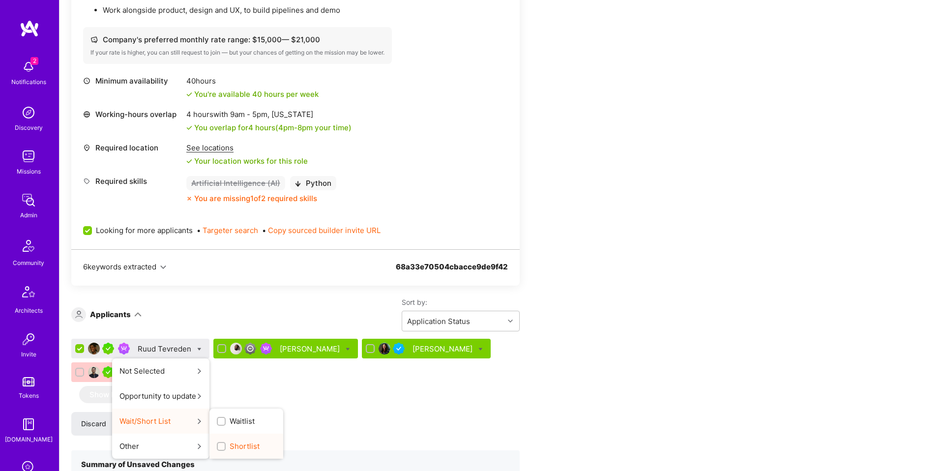
click at [252, 382] on span "Shortlist" at bounding box center [244, 446] width 30 height 10
click at [226, 382] on input "Shortlist" at bounding box center [222, 446] width 7 height 7
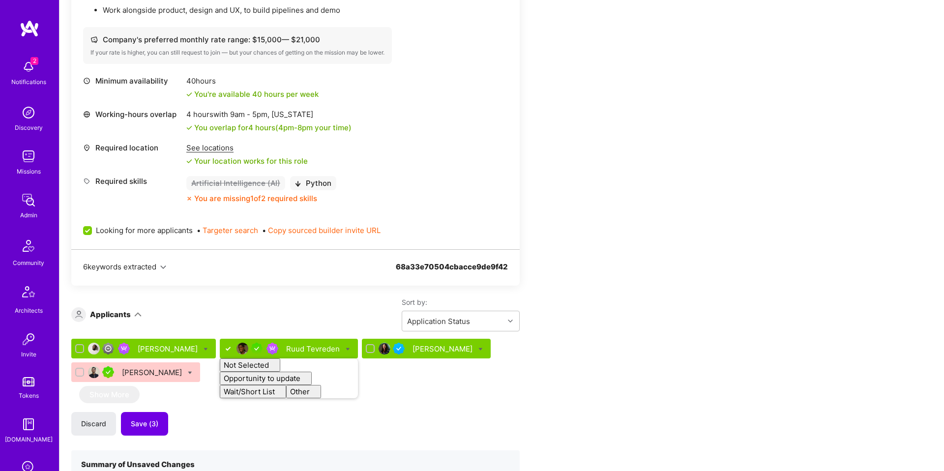
checkbox input "false"
click at [622, 284] on div "Apply for a Mission Role We’re actively looking for builders. This is the best …" at bounding box center [366, 83] width 590 height 2764
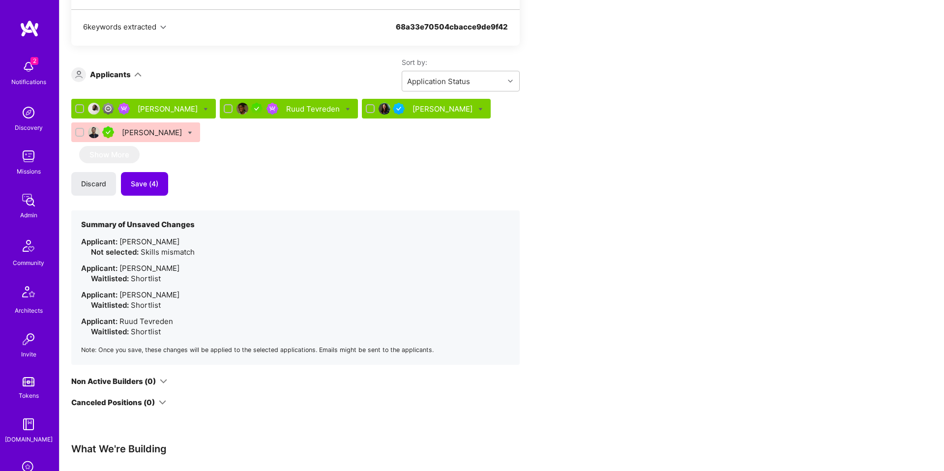
scroll to position [1722, 0]
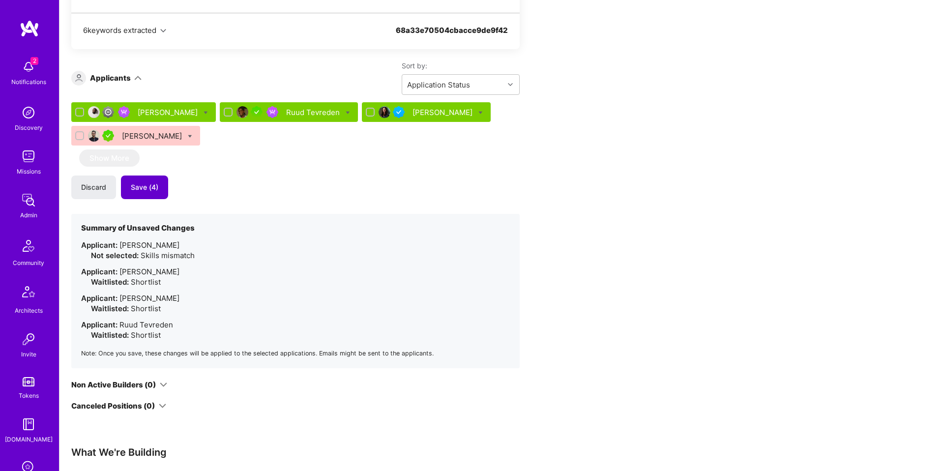
click at [143, 185] on span "Save (4)" at bounding box center [145, 187] width 28 height 10
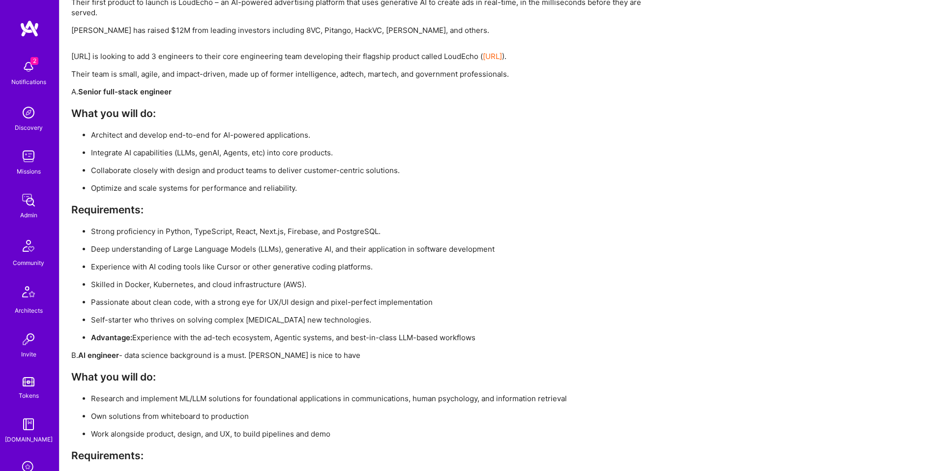
scroll to position [2091, 0]
click at [211, 231] on p "Strong proficiency in Python, TypeScript, React, Next.js, Firebase, and Postgre…" at bounding box center [376, 231] width 570 height 10
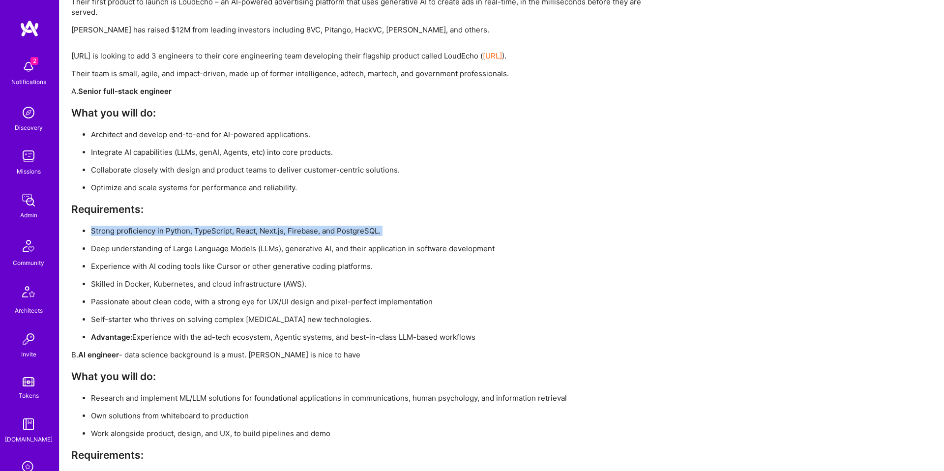
click at [211, 231] on p "Strong proficiency in Python, TypeScript, React, Next.js, Firebase, and Postgre…" at bounding box center [376, 231] width 570 height 10
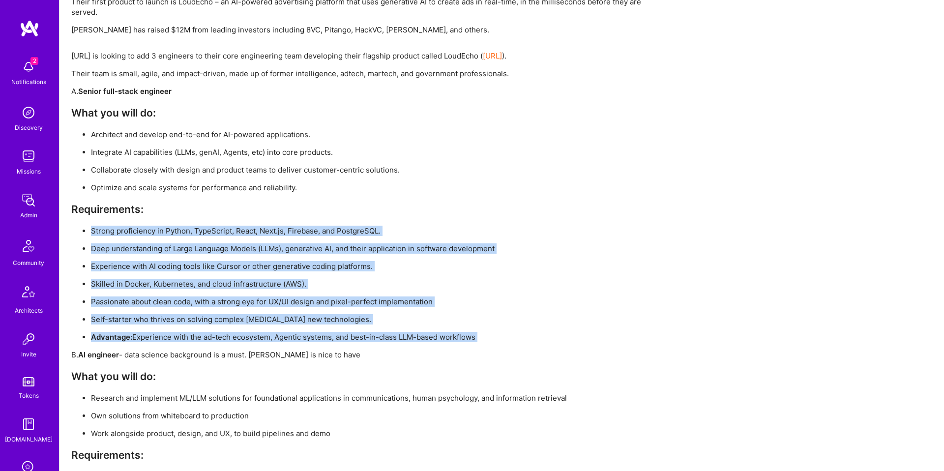
click at [504, 328] on div "Teza.AI is looking to add 3 engineers to their core engineering team developing…" at bounding box center [366, 373] width 590 height 644
copy div "Strong proficiency in Python, TypeScript, React, Next.js, Firebase, and Postgre…"
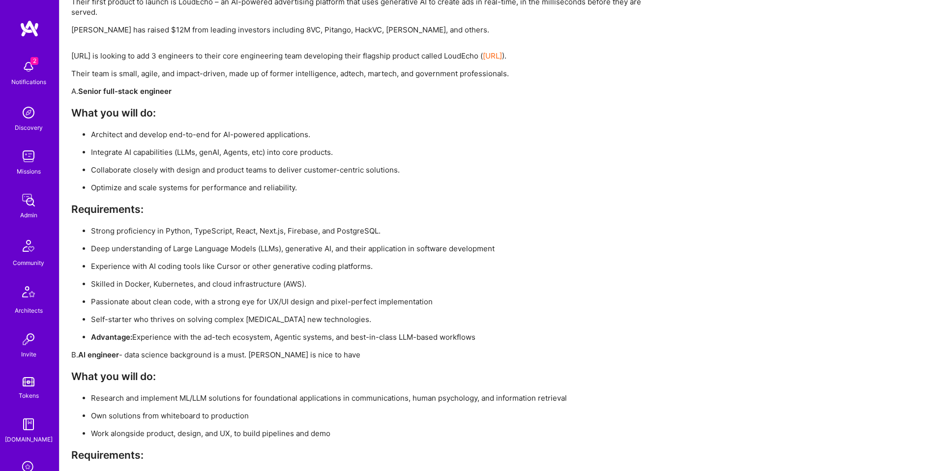
click at [569, 132] on p "Architect and develop end-to-end for AI-powered applications." at bounding box center [376, 134] width 570 height 10
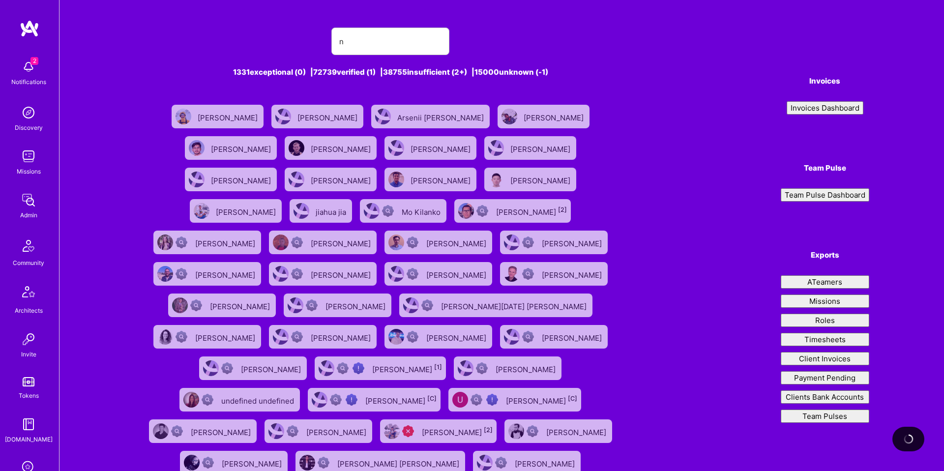
type input "na"
type input "z"
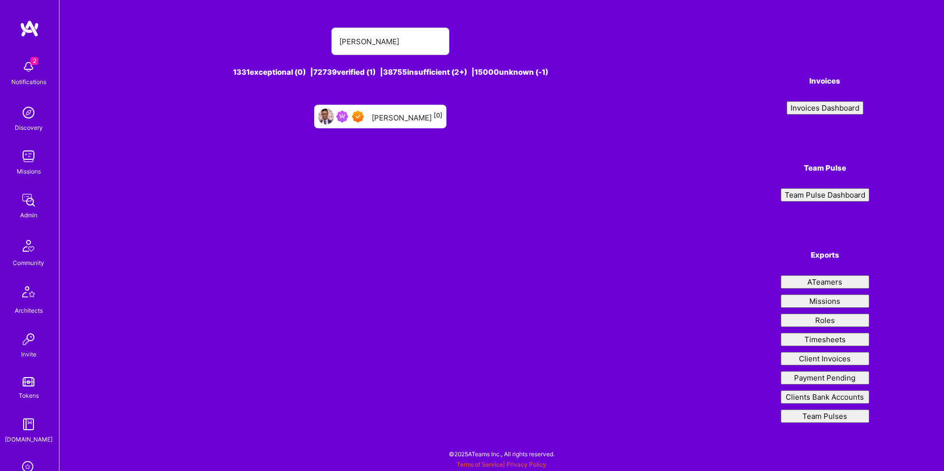
type input "[PERSON_NAME]"
click at [390, 116] on div "[PERSON_NAME] [0]" at bounding box center [407, 116] width 71 height 13
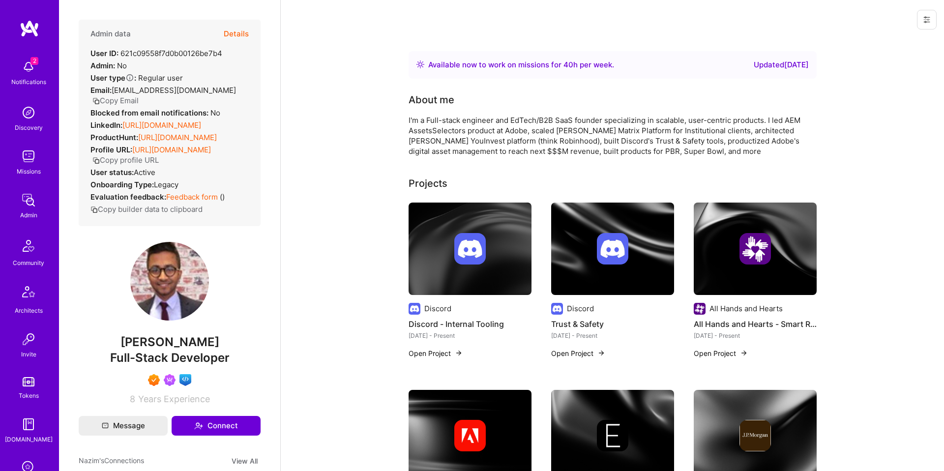
scroll to position [1, 0]
click at [237, 34] on button "Details" at bounding box center [236, 32] width 25 height 29
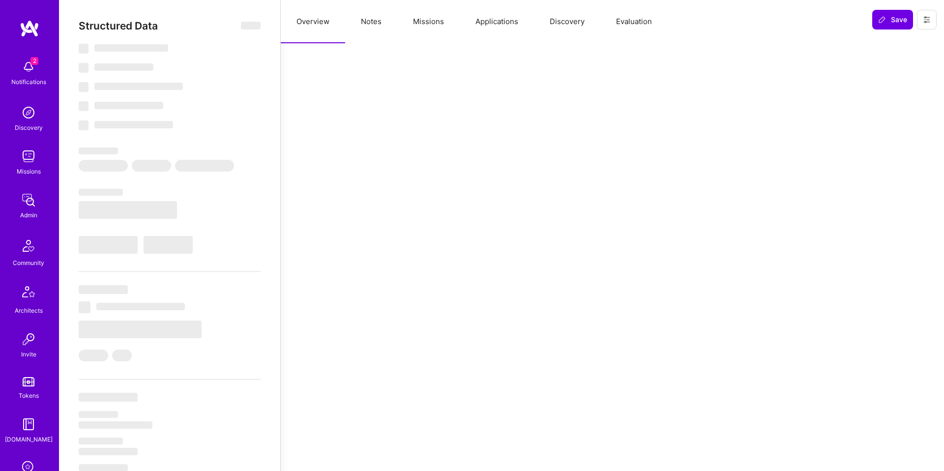
click at [372, 27] on button "Notes" at bounding box center [371, 21] width 52 height 43
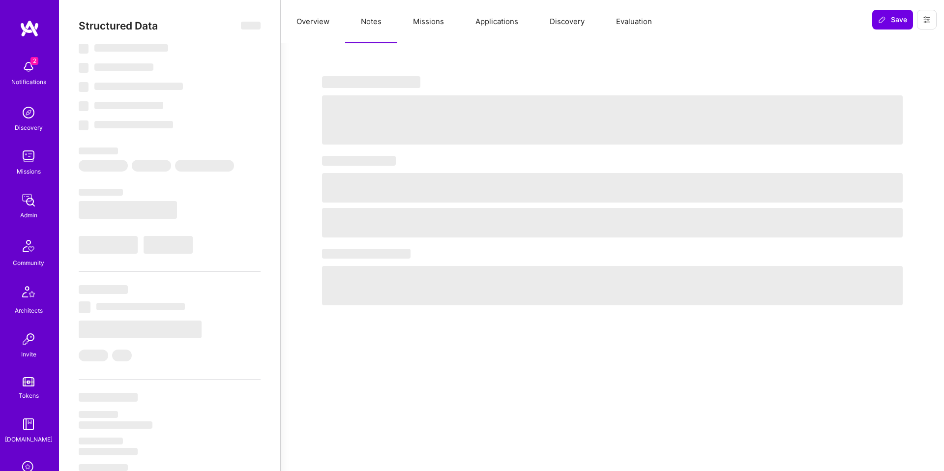
select select "Right Now"
select select "7"
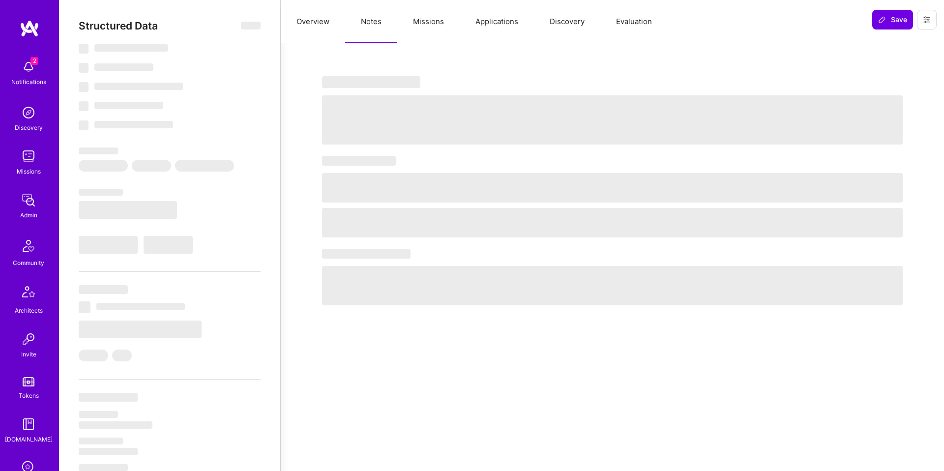
select select "US"
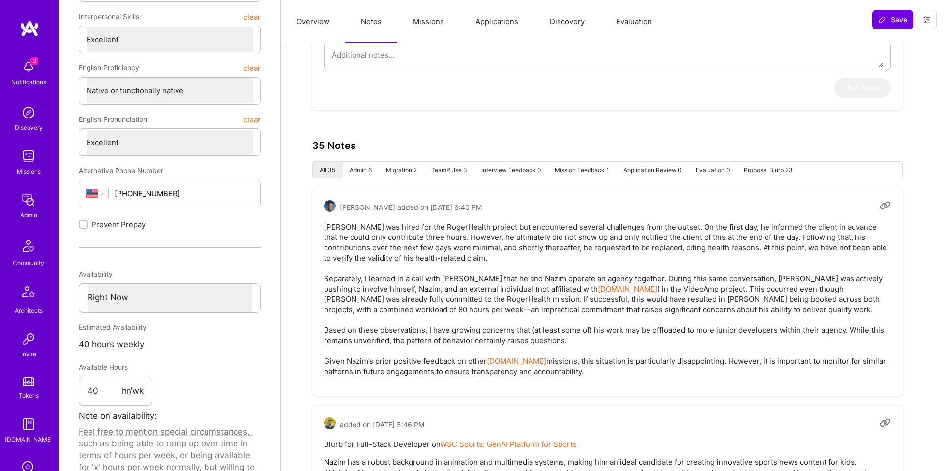
scroll to position [287, 0]
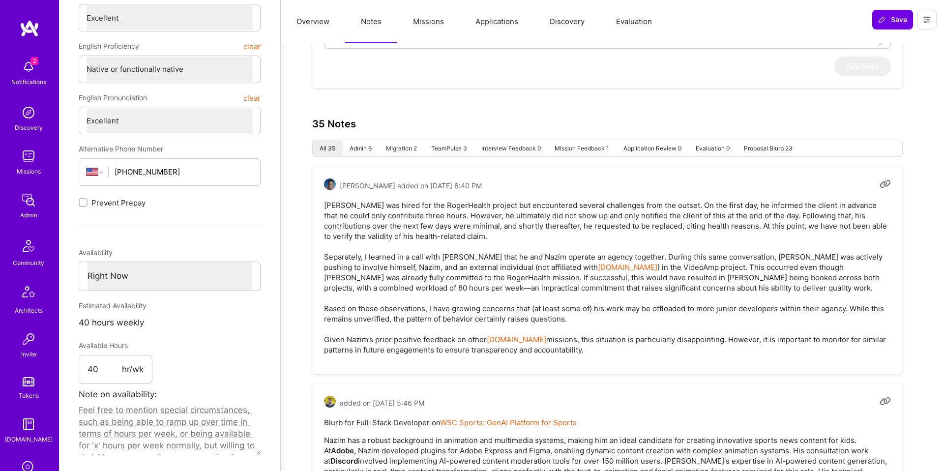
type textarea "x"
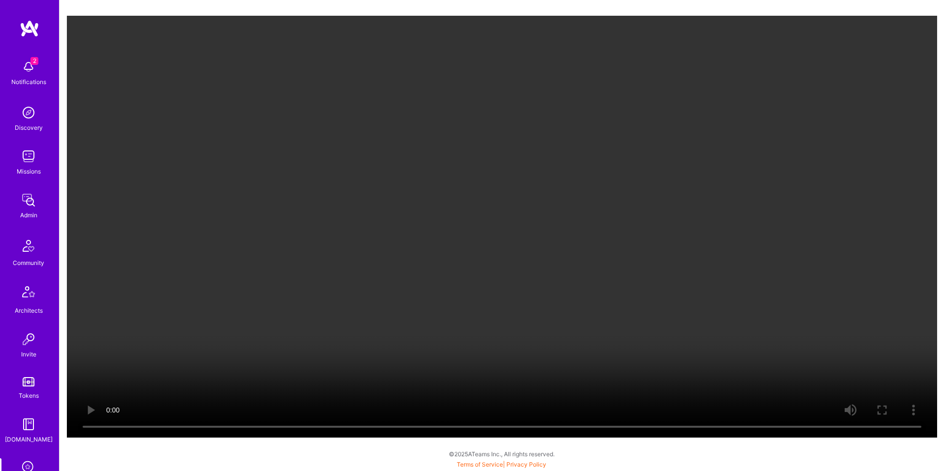
click at [569, 177] on video "Your browser does not support the video tag." at bounding box center [502, 227] width 870 height 422
click at [49, 426] on div "2 2 Notifications Discovery Missions Admin Community Architects Invite Tokens […" at bounding box center [472, 233] width 944 height 466
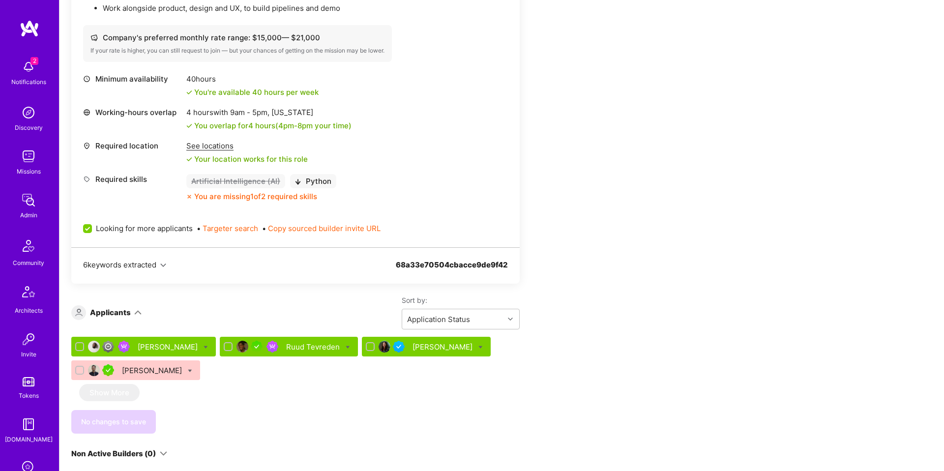
scroll to position [1477, 0]
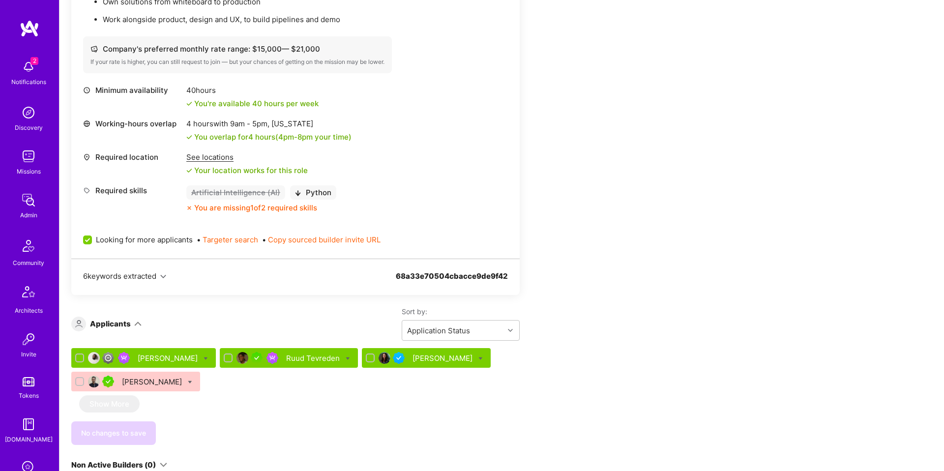
click at [218, 152] on div "See locations" at bounding box center [246, 157] width 121 height 10
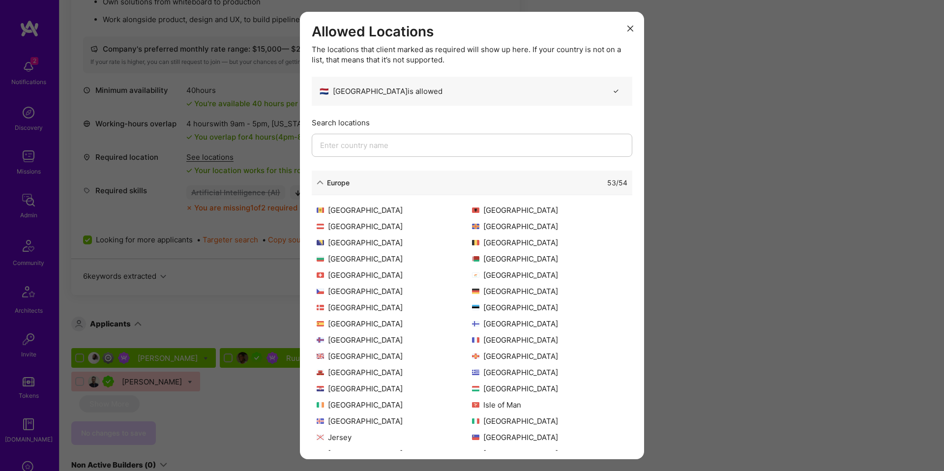
click at [347, 181] on div "Europe" at bounding box center [338, 182] width 23 height 10
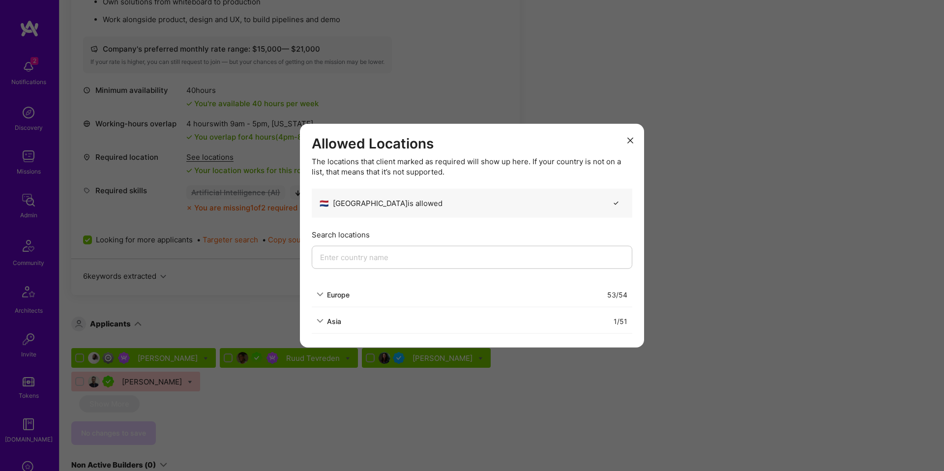
click at [625, 139] on button "modal" at bounding box center [630, 140] width 12 height 16
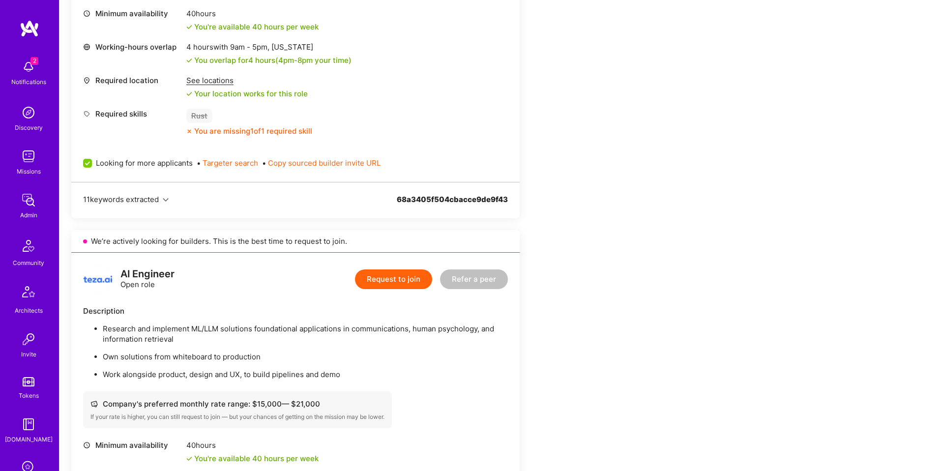
scroll to position [1115, 0]
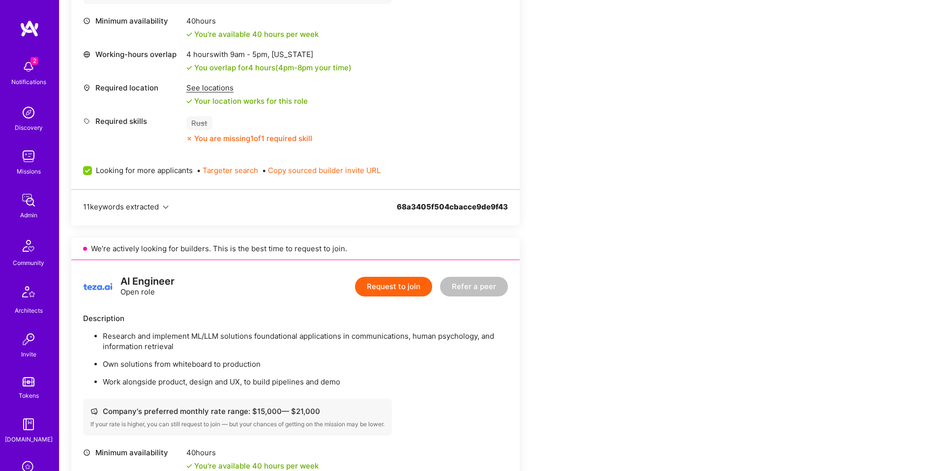
click at [216, 82] on div "Minimum availability 40 hours You're available 40 hours per week Working-hours …" at bounding box center [295, 80] width 425 height 128
click at [213, 90] on div "See locations" at bounding box center [246, 88] width 121 height 10
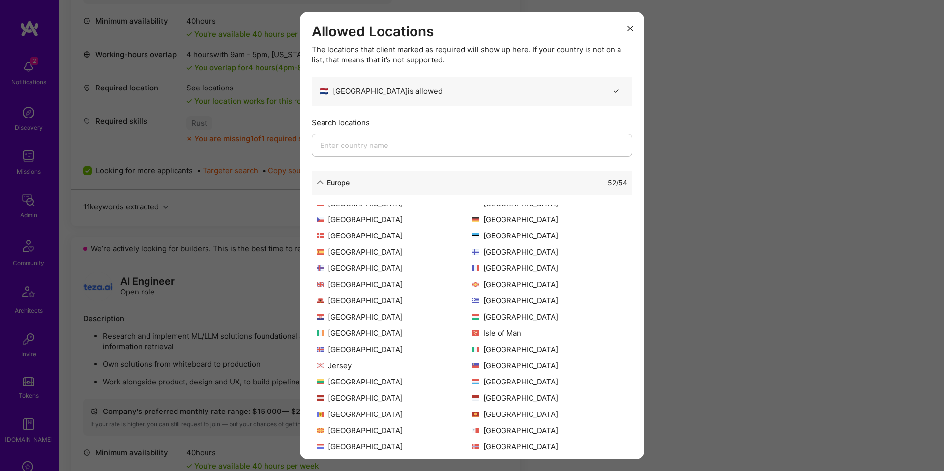
scroll to position [82, 0]
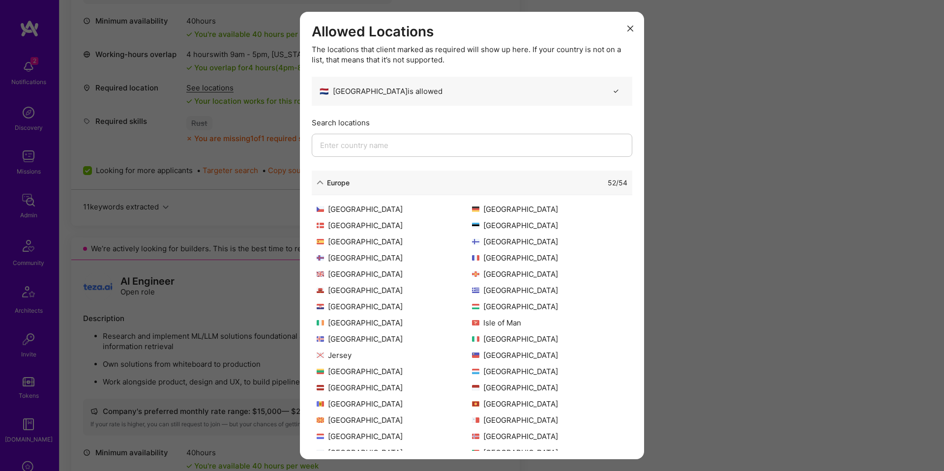
click at [370, 178] on div "52 / 54" at bounding box center [488, 182] width 278 height 10
click at [343, 180] on div "Europe" at bounding box center [338, 182] width 23 height 10
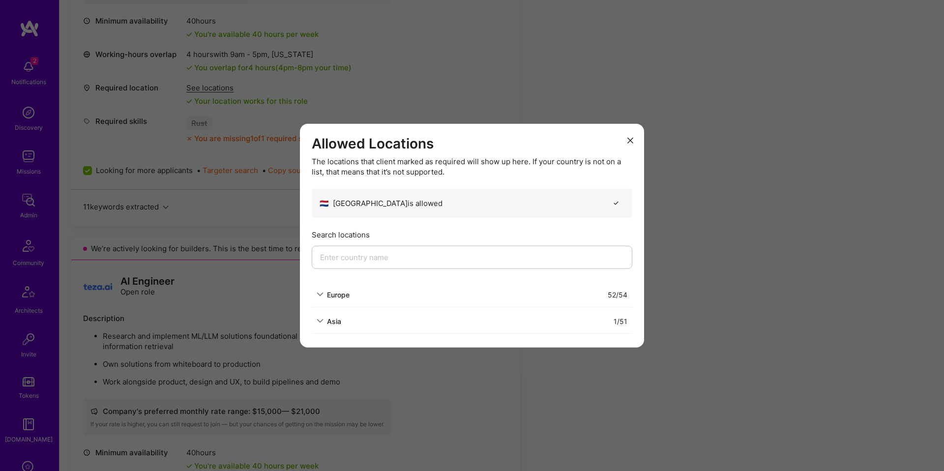
click at [187, 223] on div "Allowed Locations The locations that client marked as required will show up her…" at bounding box center [472, 235] width 944 height 471
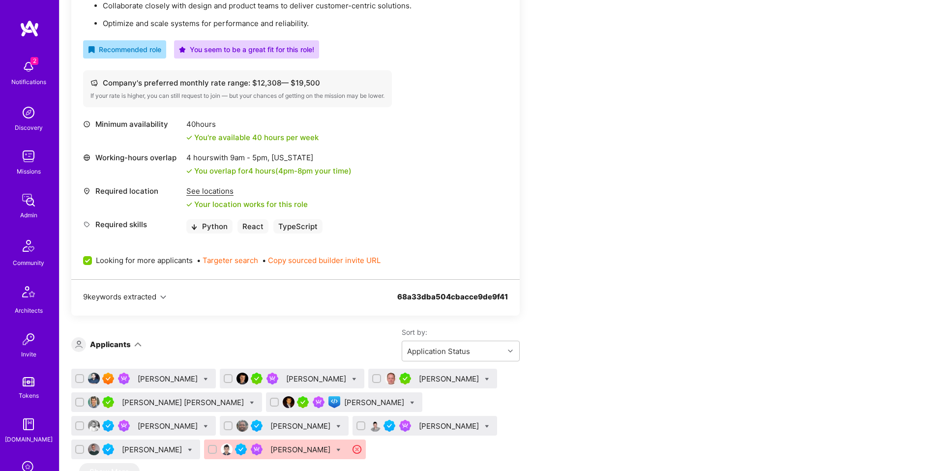
scroll to position [340, 0]
click at [224, 190] on div "See locations" at bounding box center [246, 191] width 121 height 10
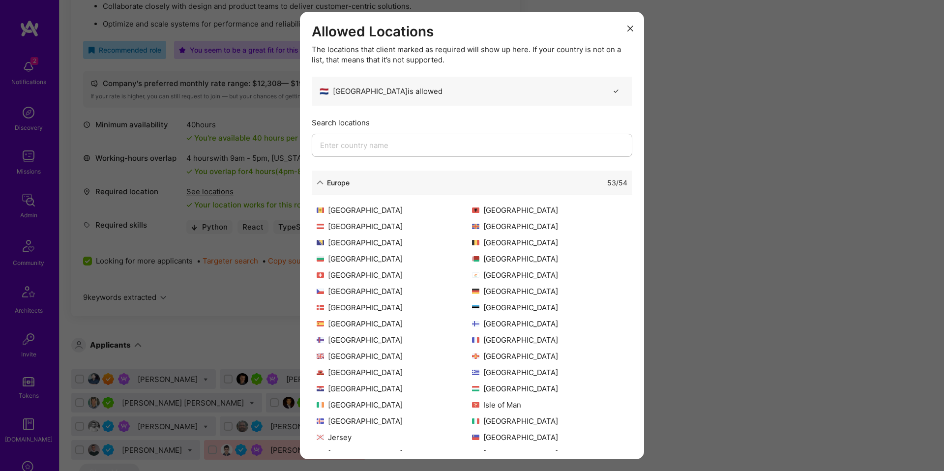
click at [343, 185] on div "Europe" at bounding box center [338, 182] width 23 height 10
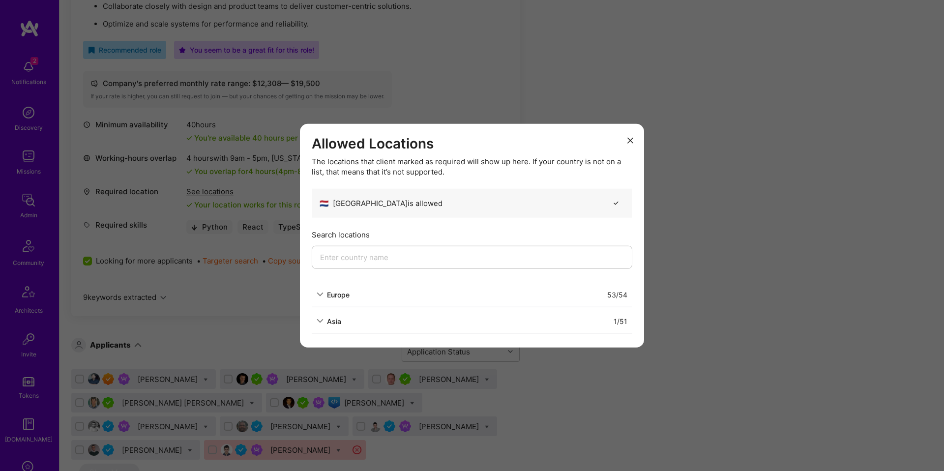
click at [275, 229] on div "Allowed Locations The locations that client marked as required will show up her…" at bounding box center [472, 235] width 944 height 471
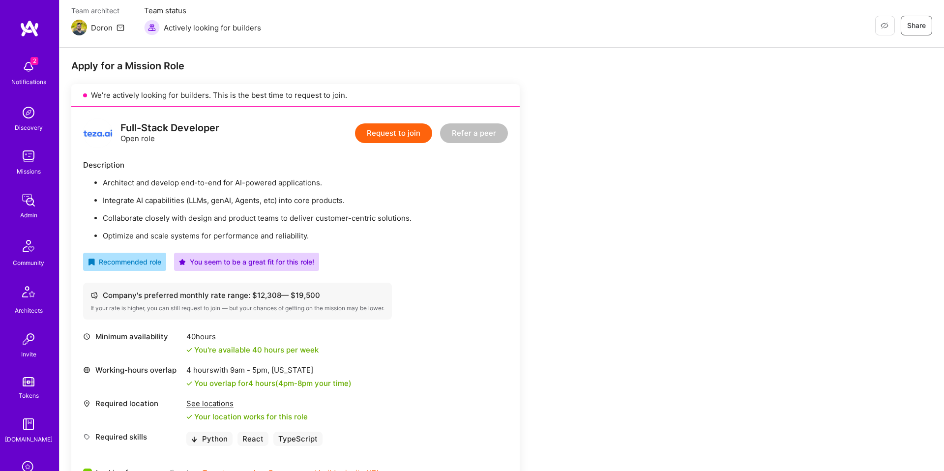
scroll to position [0, 0]
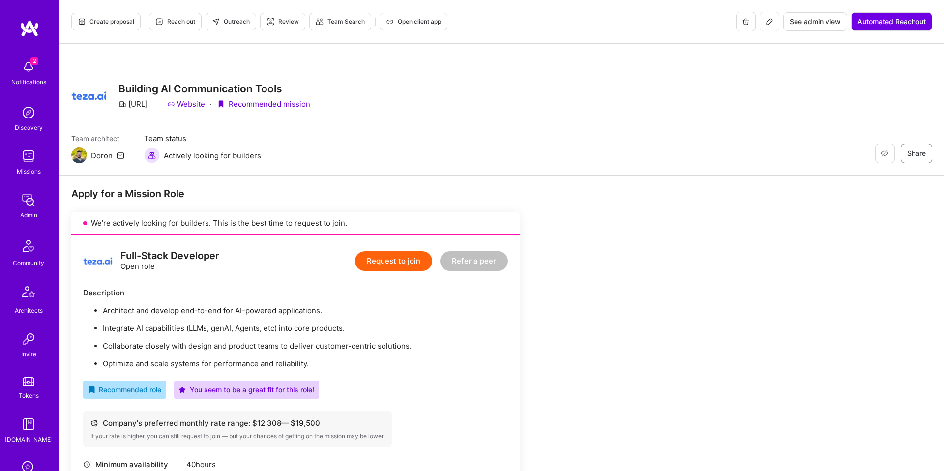
click at [765, 23] on icon at bounding box center [769, 22] width 8 height 8
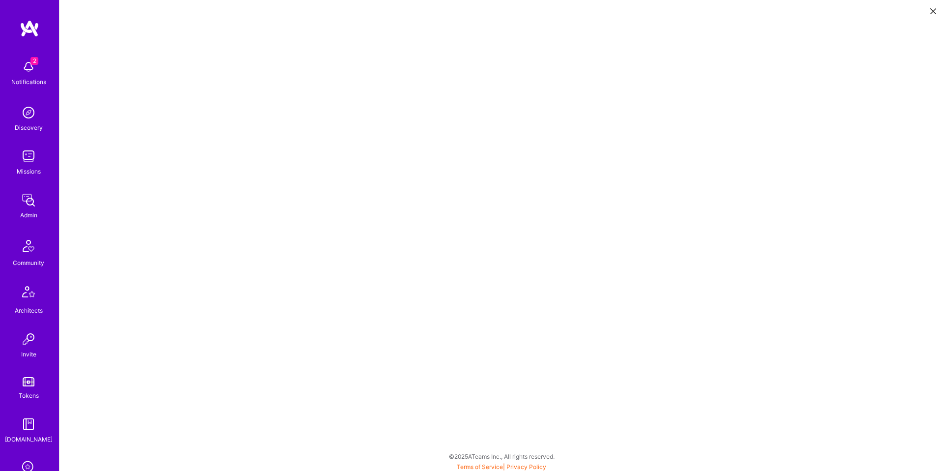
click at [928, 14] on button at bounding box center [933, 10] width 12 height 16
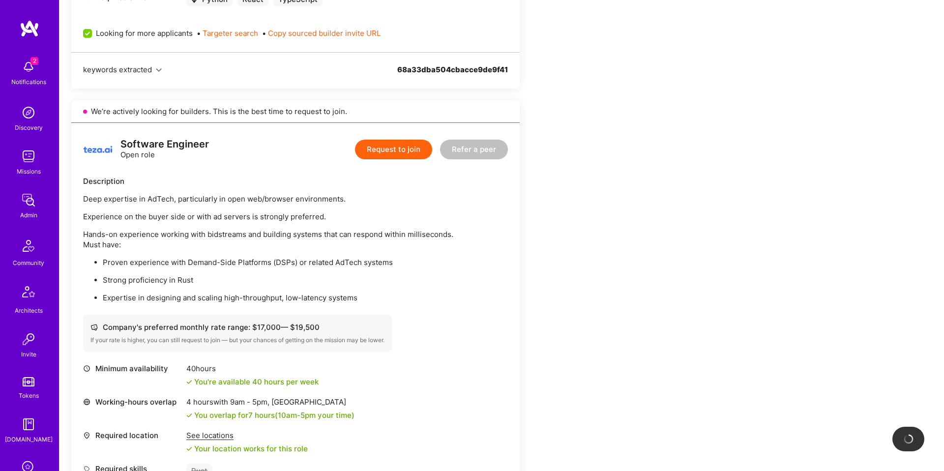
scroll to position [606, 0]
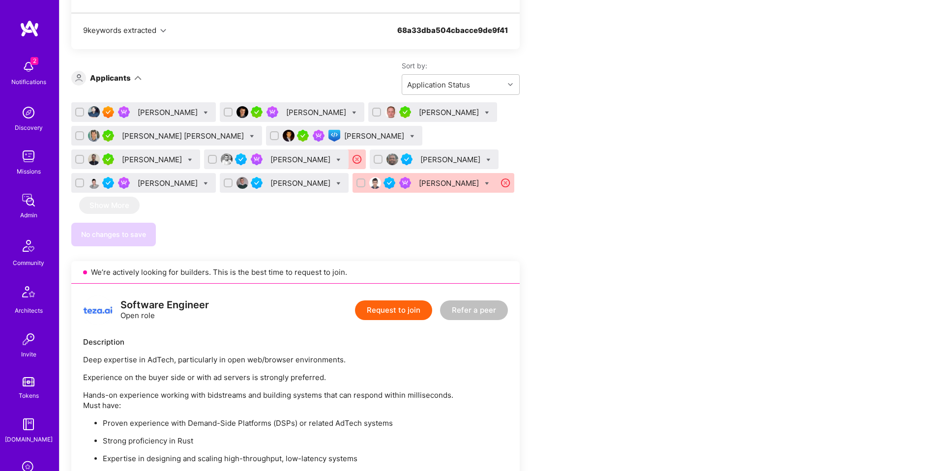
click at [336, 158] on icon at bounding box center [338, 160] width 4 height 4
checkbox input "true"
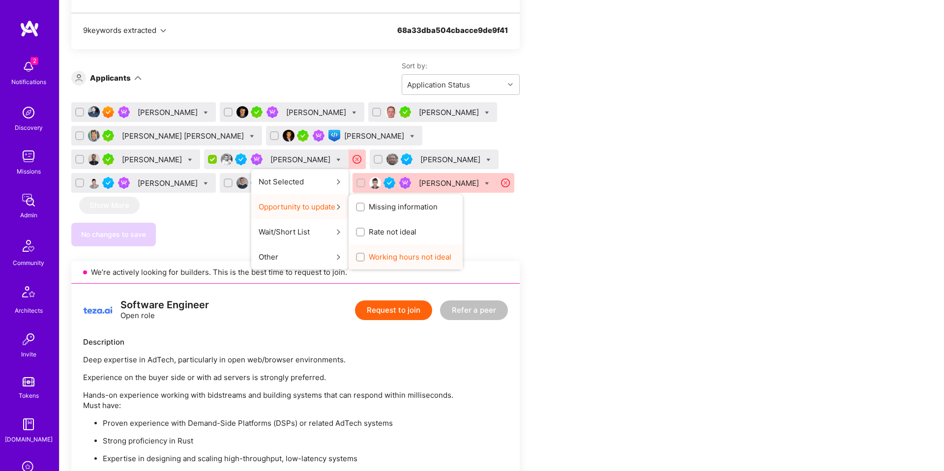
click at [369, 254] on span "Working hours not ideal" at bounding box center [410, 257] width 83 height 10
click at [358, 254] on input "Working hours not ideal" at bounding box center [361, 257] width 7 height 7
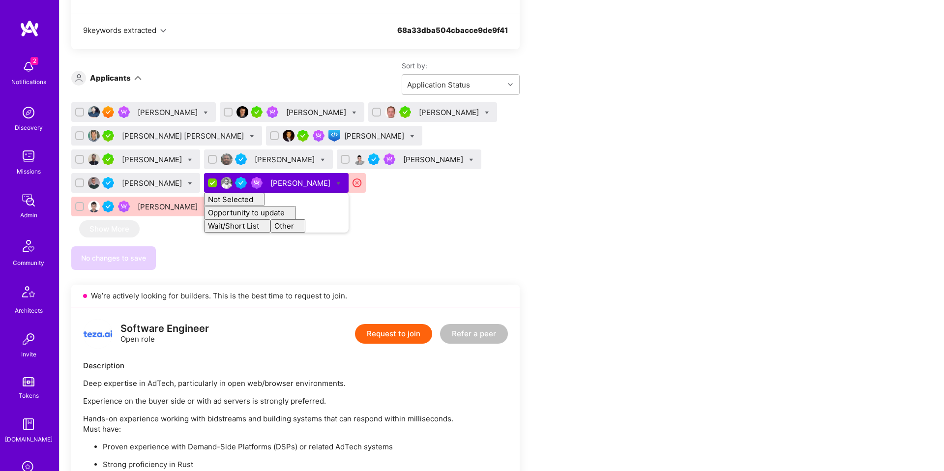
checkbox input "false"
click at [504, 246] on div "No changes to save" at bounding box center [295, 258] width 448 height 24
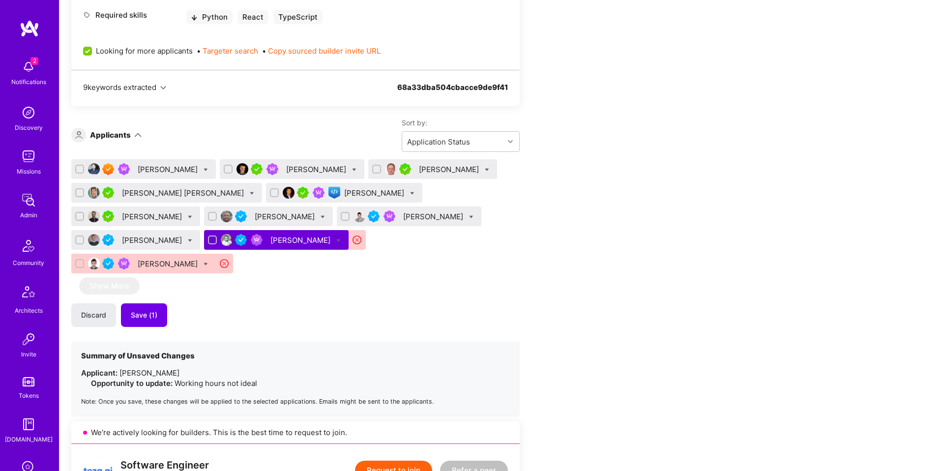
scroll to position [538, 0]
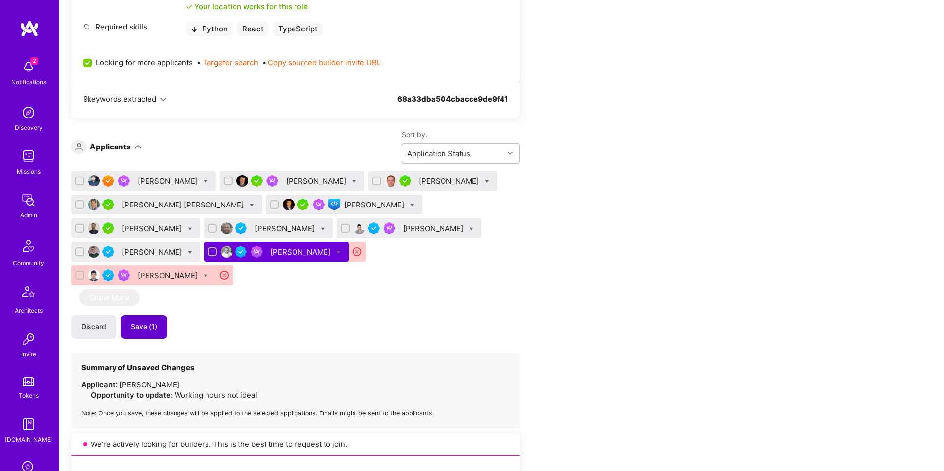
click at [154, 322] on span "Save (1)" at bounding box center [144, 327] width 27 height 10
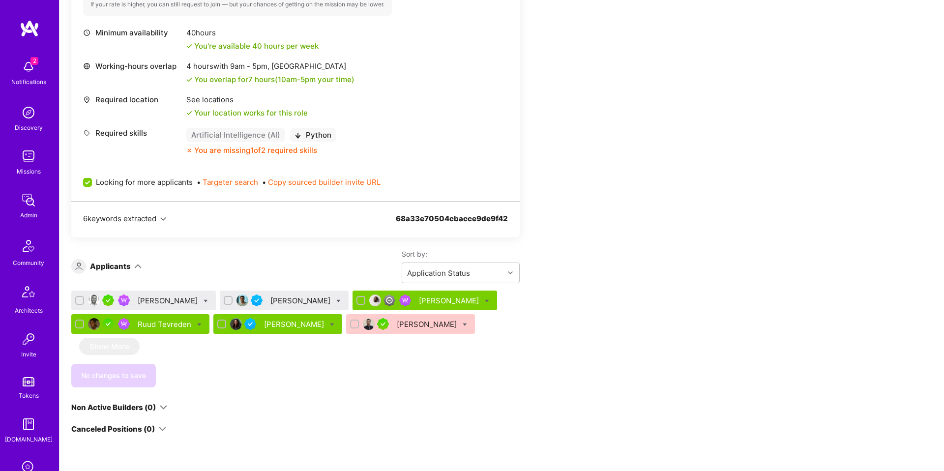
scroll to position [1620, 0]
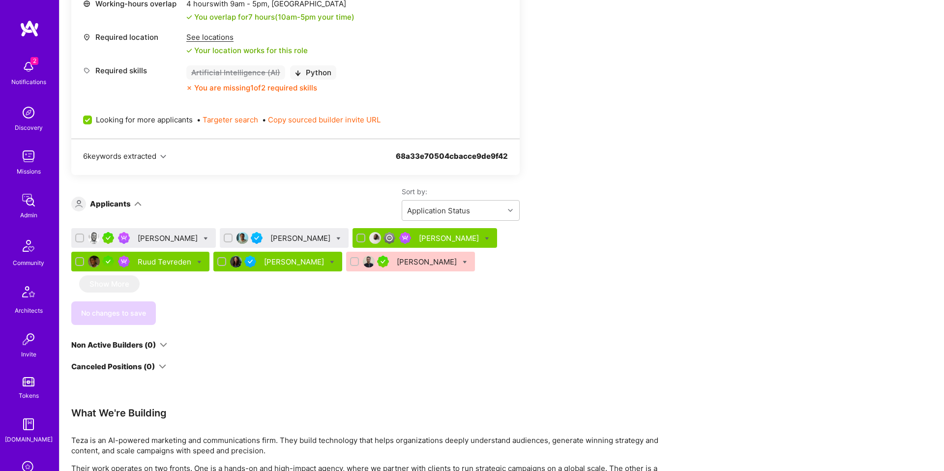
click at [148, 233] on div "Tamir Kedmi" at bounding box center [169, 238] width 62 height 10
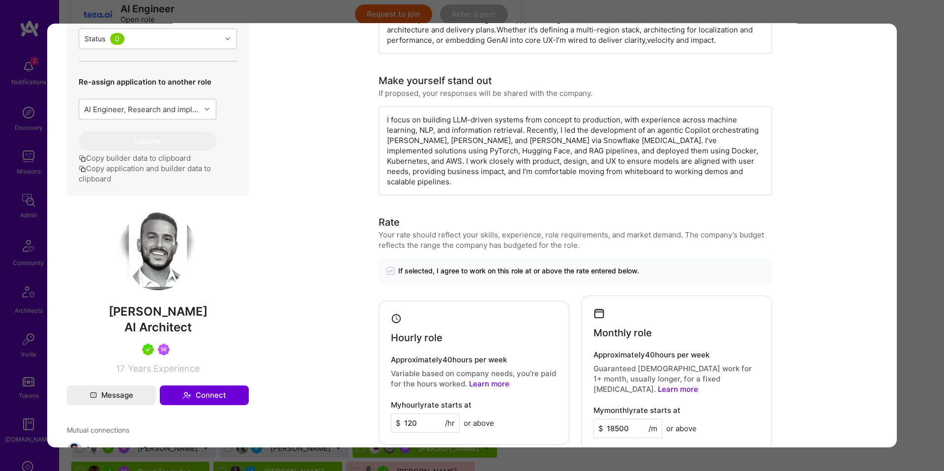
scroll to position [413, 0]
click at [912, 167] on div "Application 1 of 6 Builder Missing Requirements Required Location See locations…" at bounding box center [472, 235] width 944 height 471
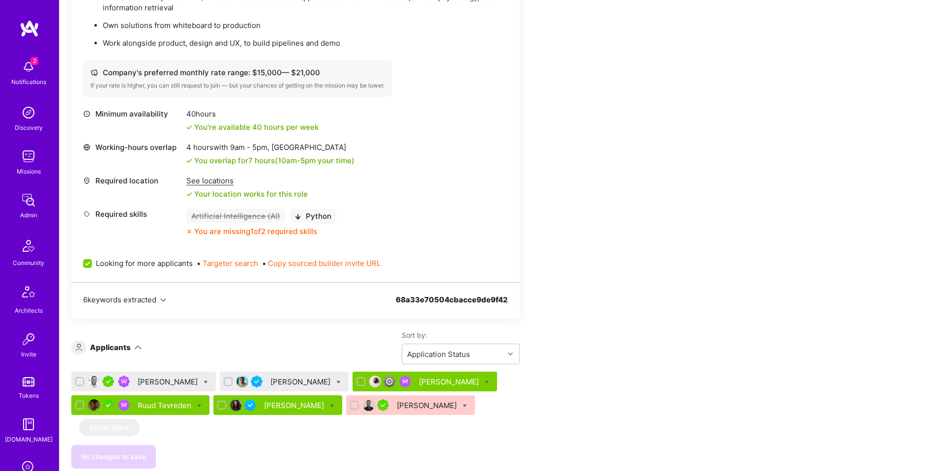
scroll to position [1481, 0]
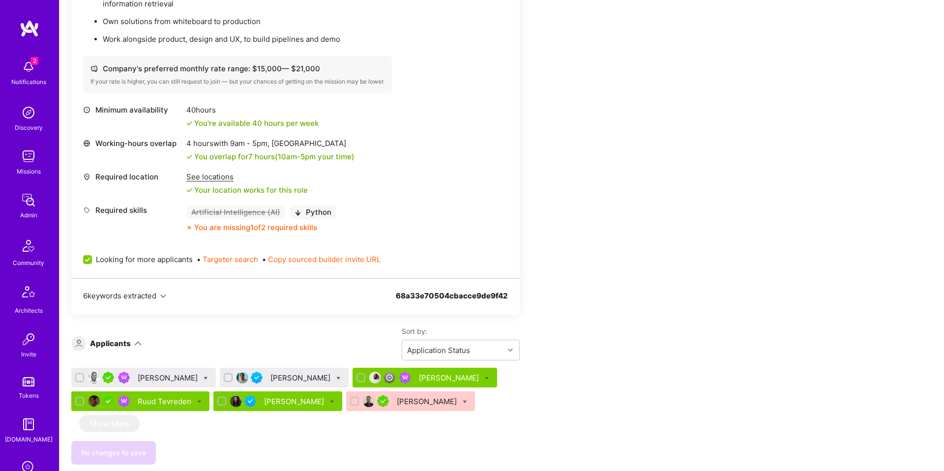
click at [271, 368] on div "Nagaraju Vutla" at bounding box center [284, 378] width 129 height 20
click at [282, 372] on div "Nagaraju Vutla" at bounding box center [301, 377] width 62 height 10
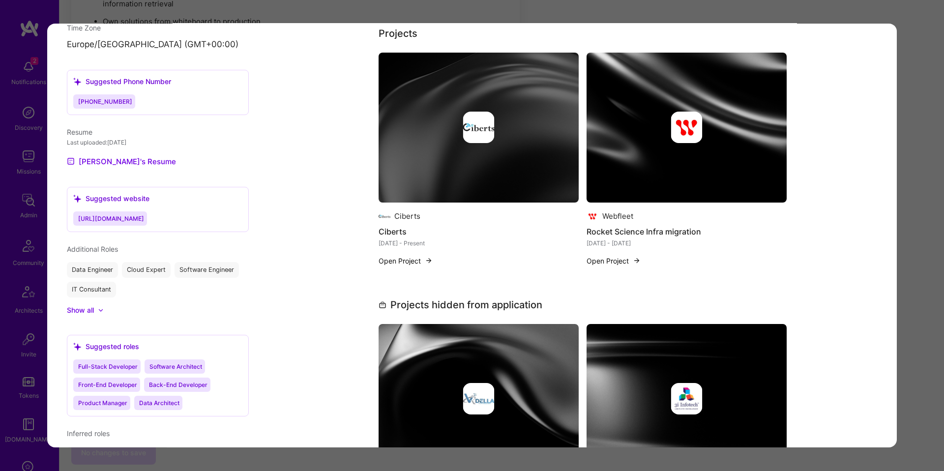
scroll to position [767, 0]
click at [903, 227] on div "Application 2 of 6 Evaluation scores Expertise level Very good Interpersonal sk…" at bounding box center [472, 235] width 944 height 471
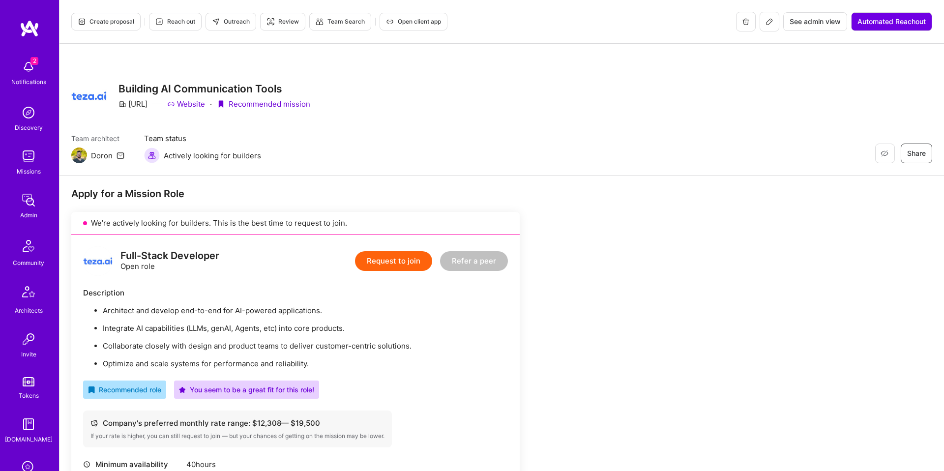
click at [242, 28] on button "Outreach" at bounding box center [230, 22] width 51 height 18
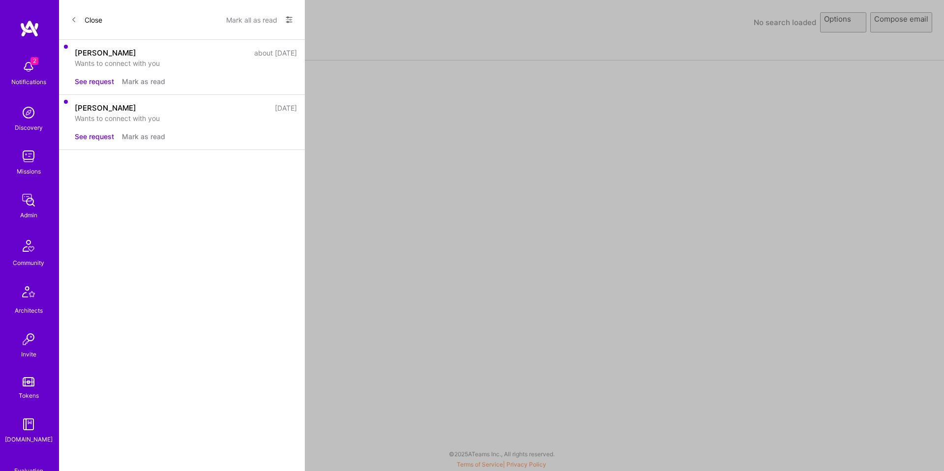
select select "rich-reachout"
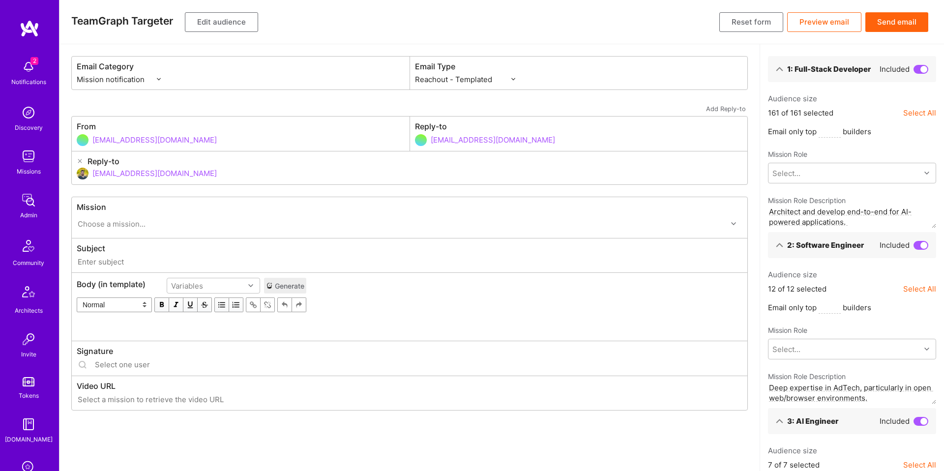
click at [208, 23] on button "Edit audience" at bounding box center [221, 22] width 73 height 20
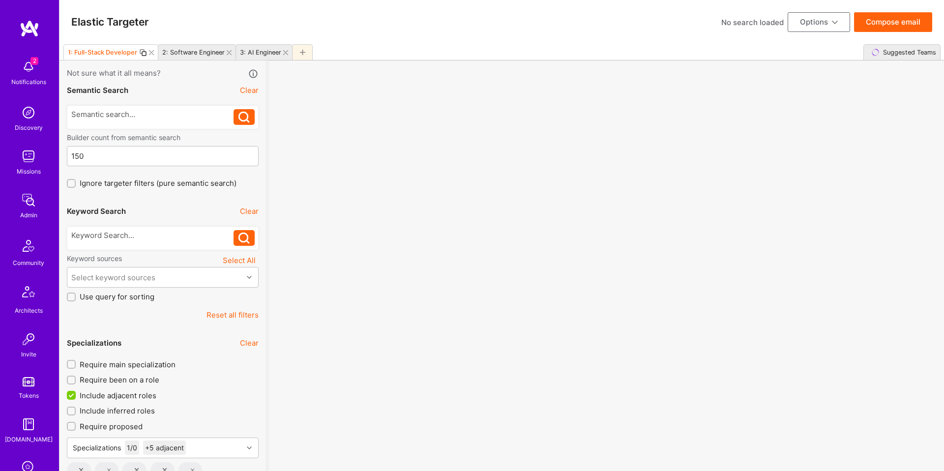
click at [151, 52] on icon at bounding box center [151, 52] width 5 height 5
type input "1"
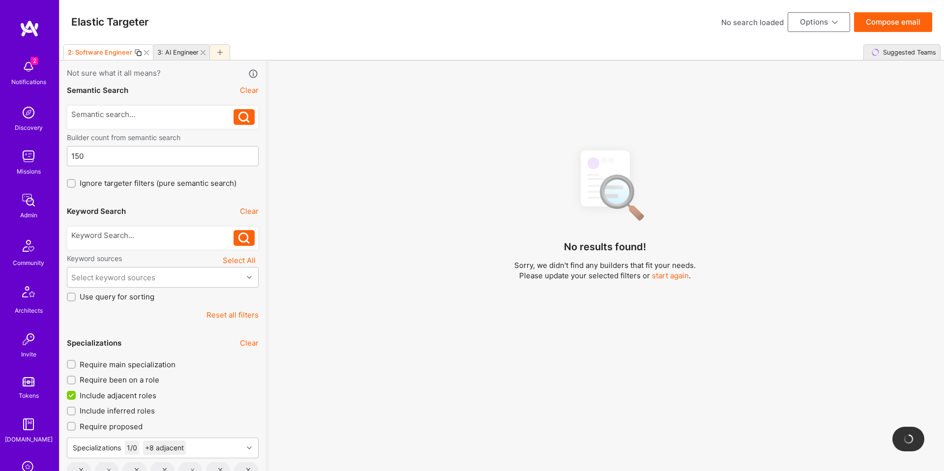
click at [201, 53] on icon at bounding box center [202, 52] width 5 height 5
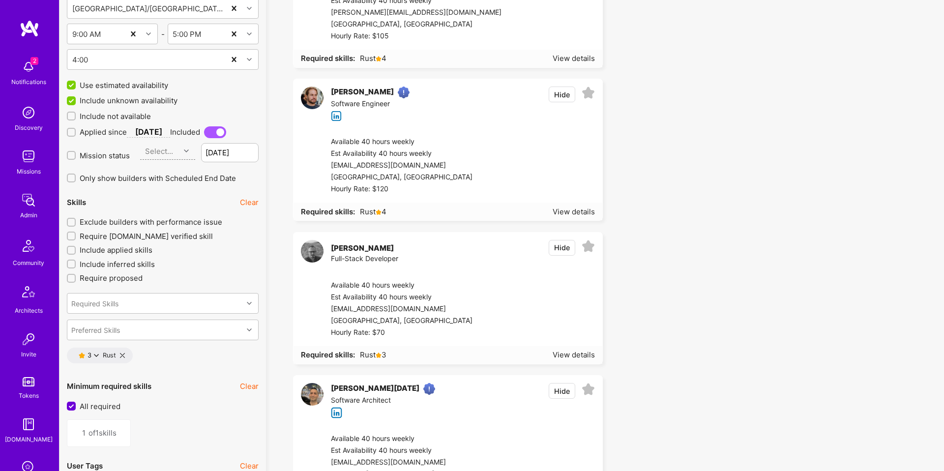
scroll to position [1271, 0]
click at [176, 219] on span "Exclude builders with performance issue" at bounding box center [151, 221] width 143 height 10
click at [76, 219] on input "Exclude builders with performance issue" at bounding box center [72, 221] width 7 height 7
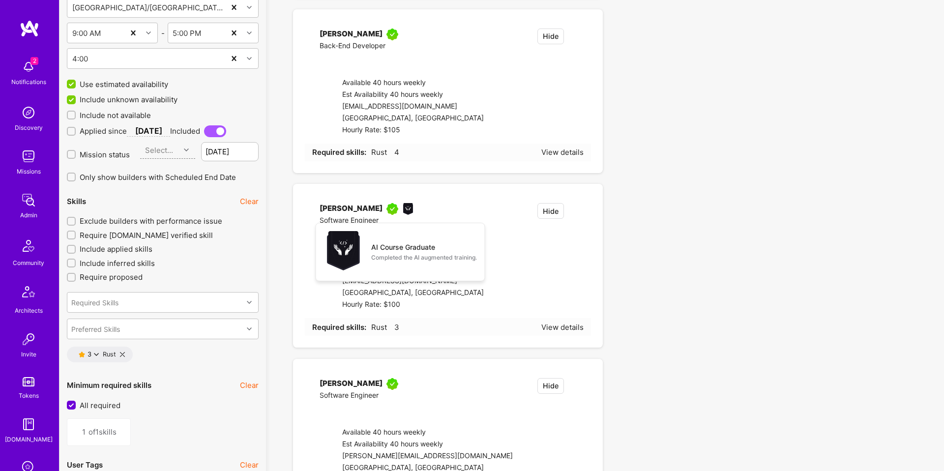
checkbox input "true"
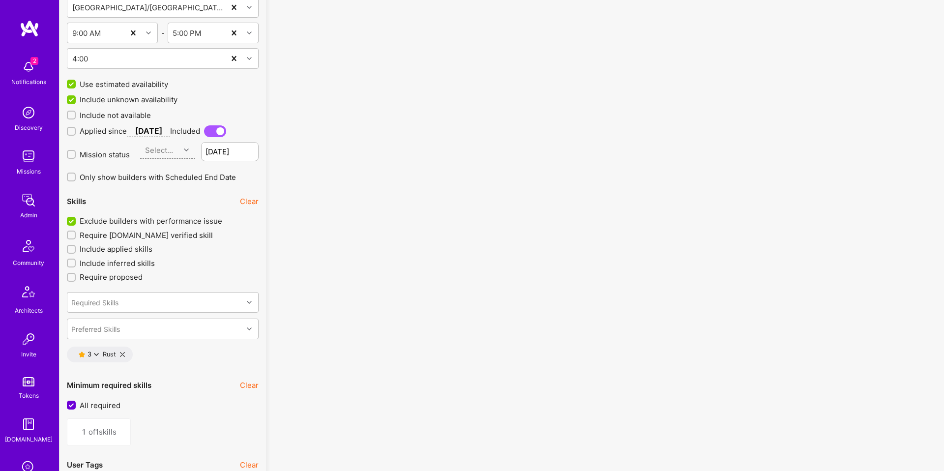
click at [96, 352] on icon at bounding box center [96, 354] width 5 height 5
click at [124, 375] on button "4 star s" at bounding box center [140, 381] width 74 height 21
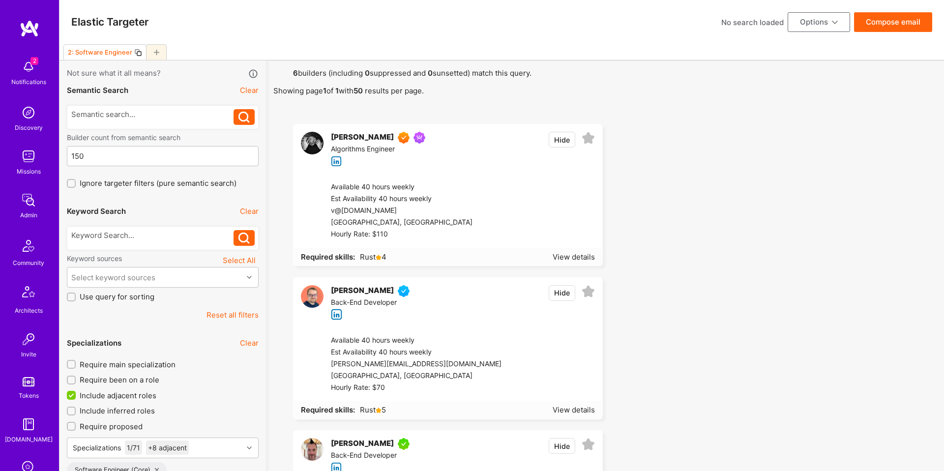
click at [877, 27] on button "Compose email" at bounding box center [893, 22] width 78 height 20
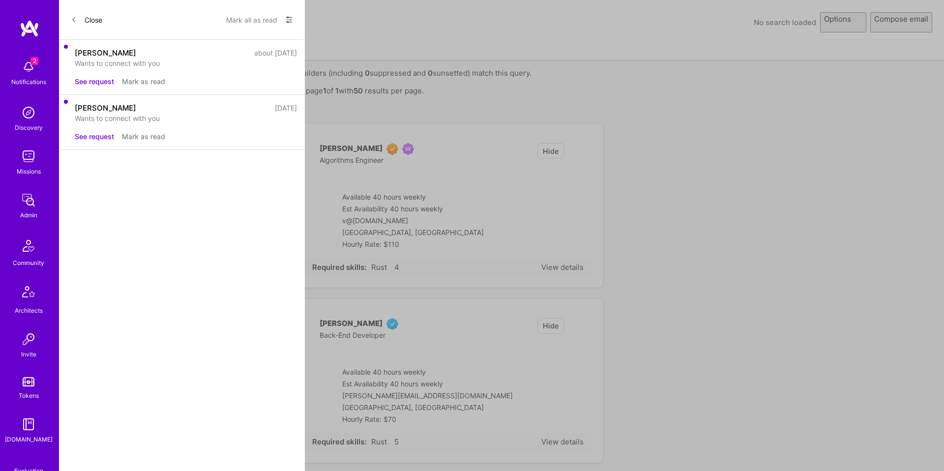
select select "rich-reachout"
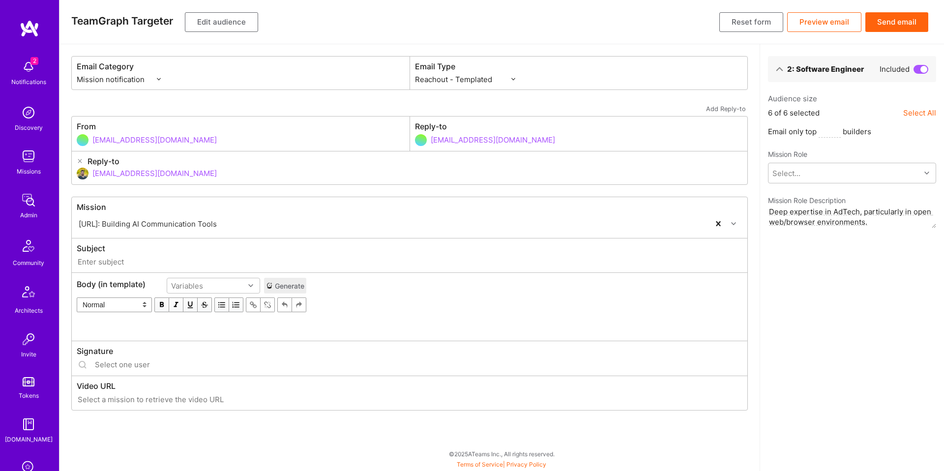
type input "[DOMAIN_NAME] // [URL]: Building AI Communication Tools"
type input "[EMAIL_ADDRESS][DOMAIN_NAME]"
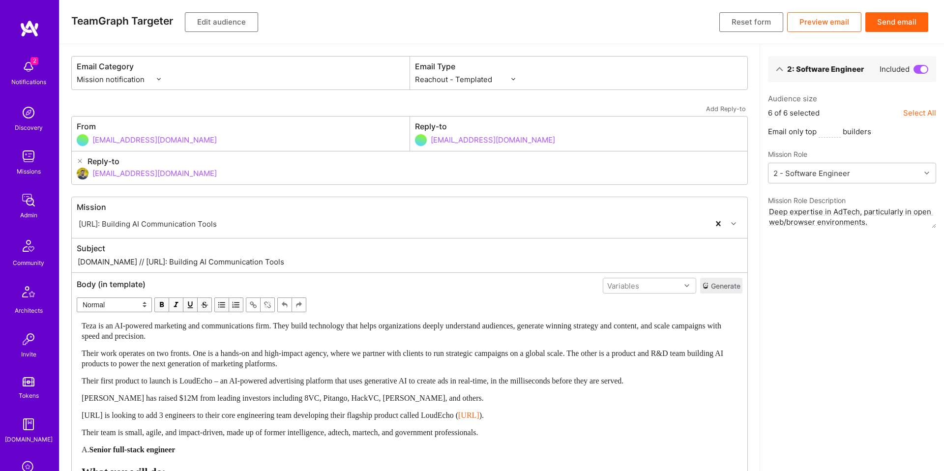
click at [420, 358] on span "Their work operates on two fronts. One is a hands-on and high-impact agency, wh…" at bounding box center [403, 358] width 643 height 19
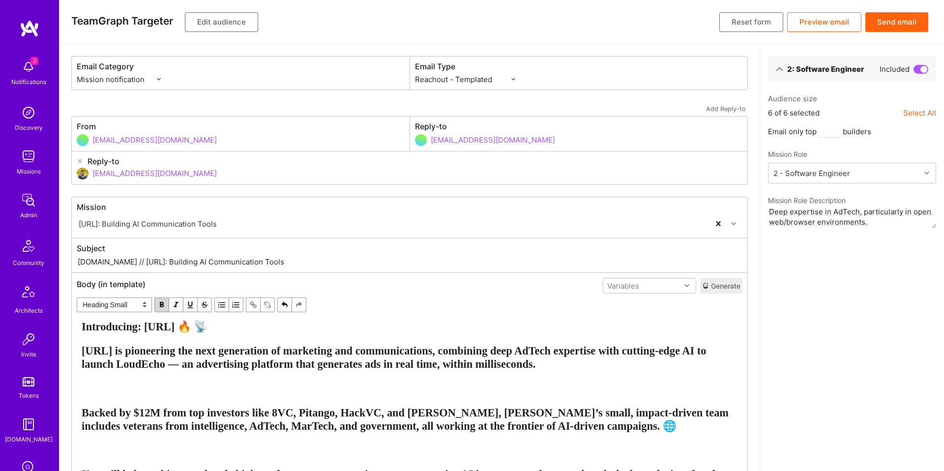
click at [102, 350] on span "[URL] is pioneering the next generation of marketing and communications, combin…" at bounding box center [395, 357] width 627 height 26
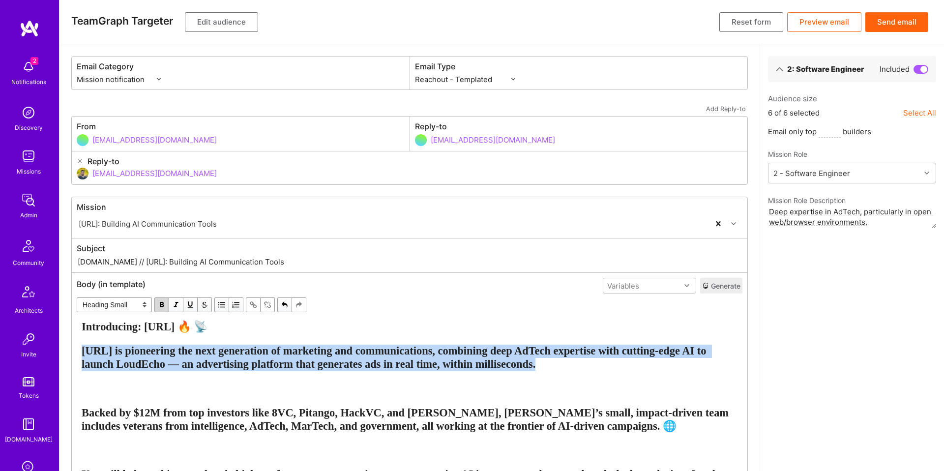
click at [102, 350] on span "[URL] is pioneering the next generation of marketing and communications, combin…" at bounding box center [395, 357] width 627 height 26
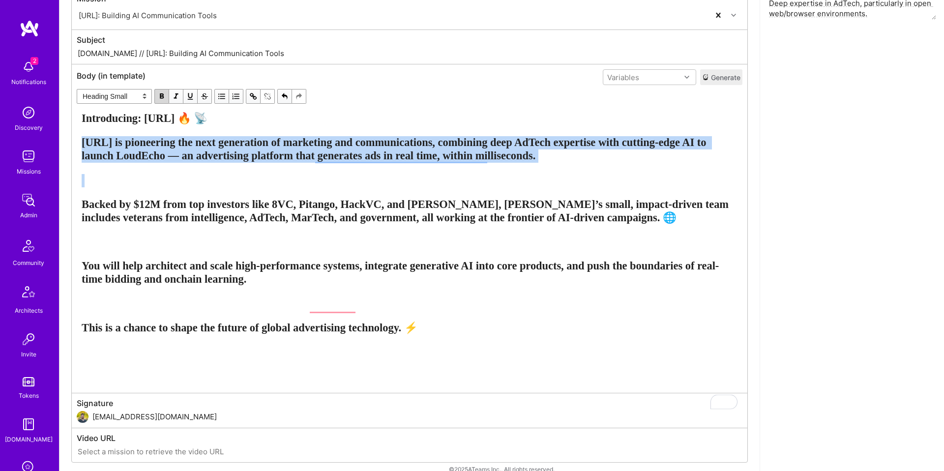
scroll to position [209, 0]
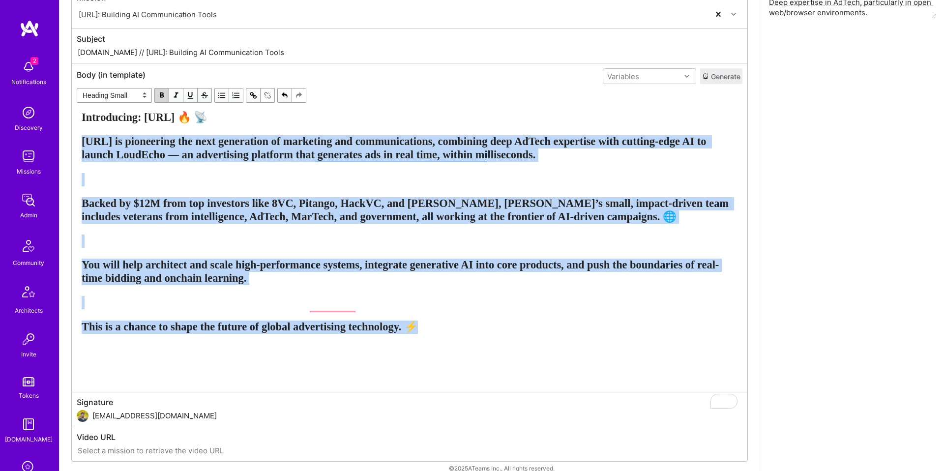
click at [242, 364] on div "Introducing: [URL] 🔥 📡 [URL] is pioneering the next generation of marketing and…" at bounding box center [410, 246] width 656 height 271
click at [115, 95] on select "Normal Heading Large Heading Medium Heading Small" at bounding box center [114, 95] width 75 height 15
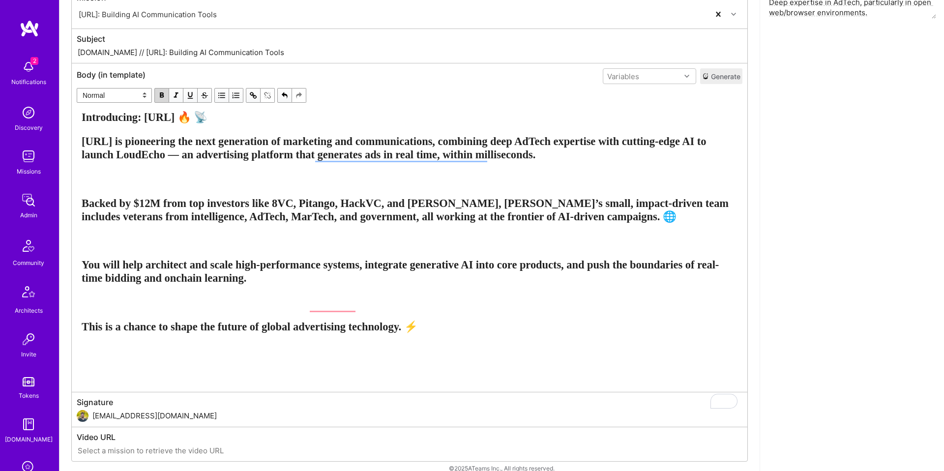
click at [77, 103] on select "Normal Heading Large Heading Medium Heading Small" at bounding box center [114, 95] width 75 height 15
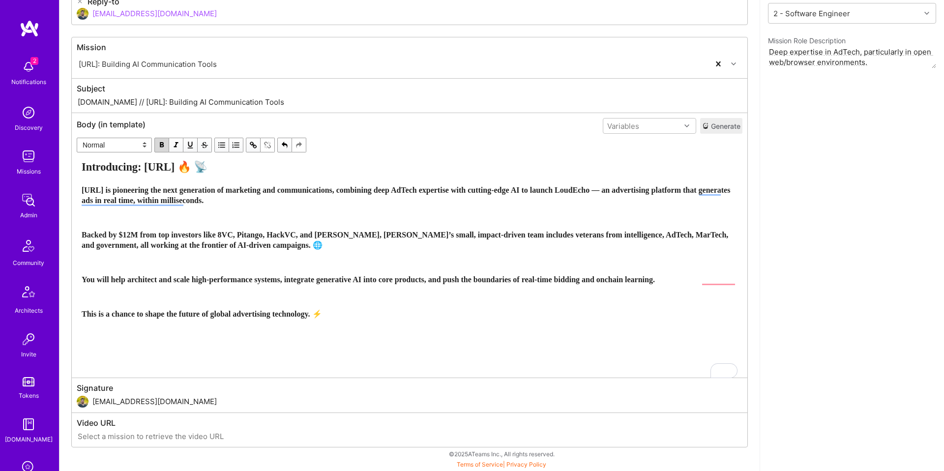
scroll to position [170, 0]
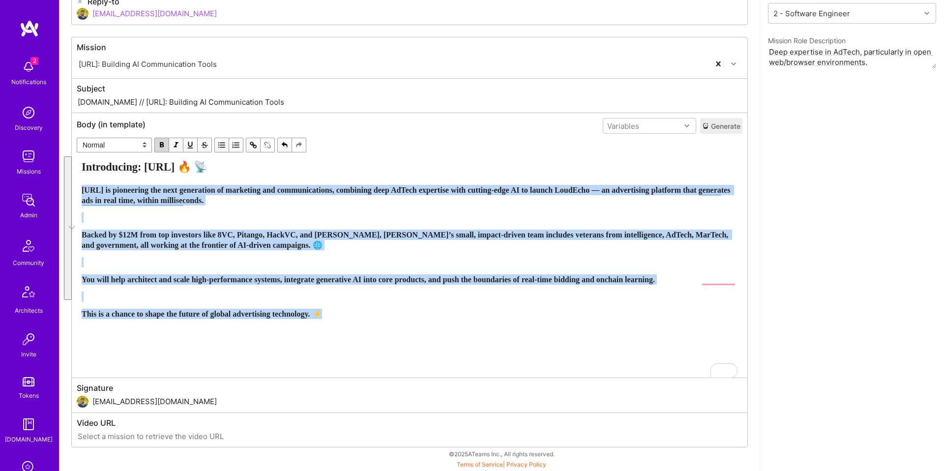
drag, startPoint x: 159, startPoint y: 132, endPoint x: 160, endPoint y: 140, distance: 8.4
click at [159, 140] on span "button" at bounding box center [161, 145] width 11 height 11
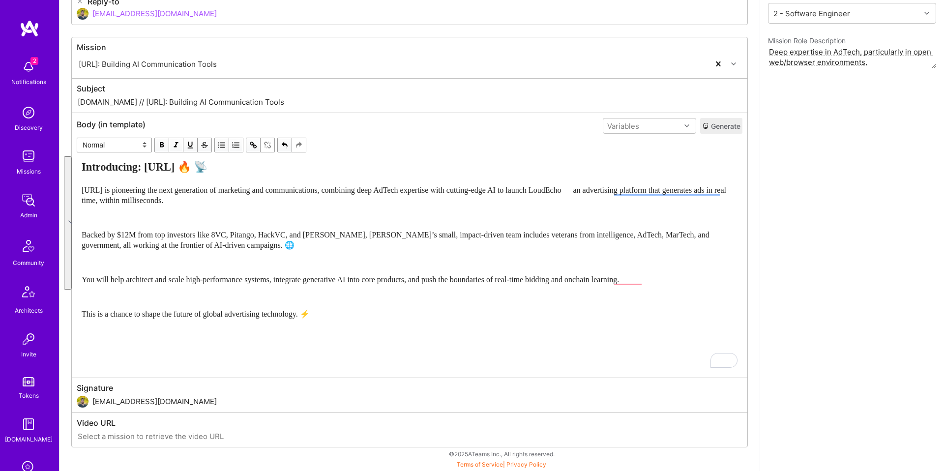
click at [142, 208] on div "Introducing: [URL] 🔥 📡 [URL] is pioneering the next generation of marketing and…" at bounding box center [410, 264] width 656 height 207
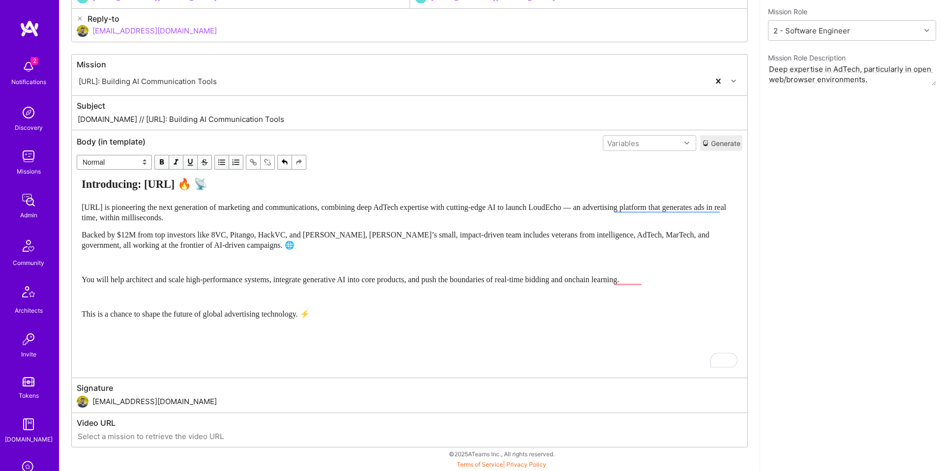
click at [142, 261] on div "To enrich screen reader interactions, please activate Accessibility in Grammarl…" at bounding box center [410, 262] width 656 height 10
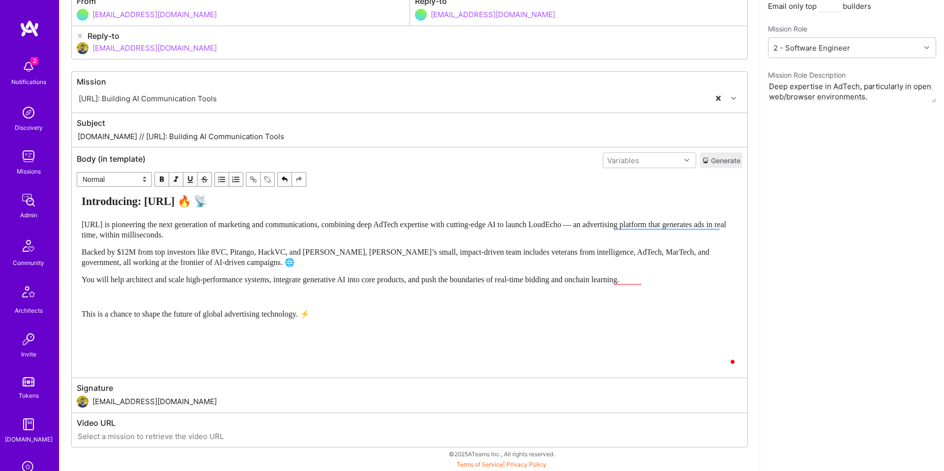
drag, startPoint x: 131, startPoint y: 297, endPoint x: 142, endPoint y: 311, distance: 17.9
click at [131, 297] on div "To enrich screen reader interactions, please activate Accessibility in Grammarl…" at bounding box center [410, 296] width 656 height 10
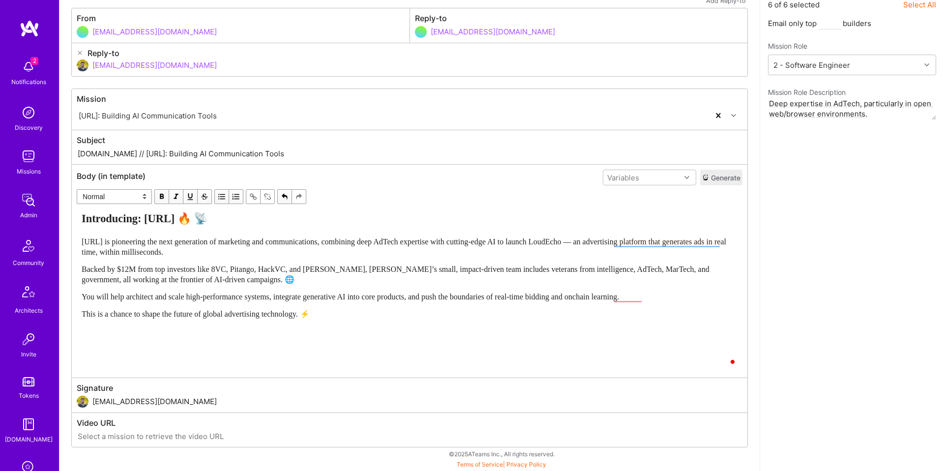
click at [177, 365] on div "To enrich screen reader interactions, please activate Accessibility in Grammarl…" at bounding box center [410, 360] width 656 height 13
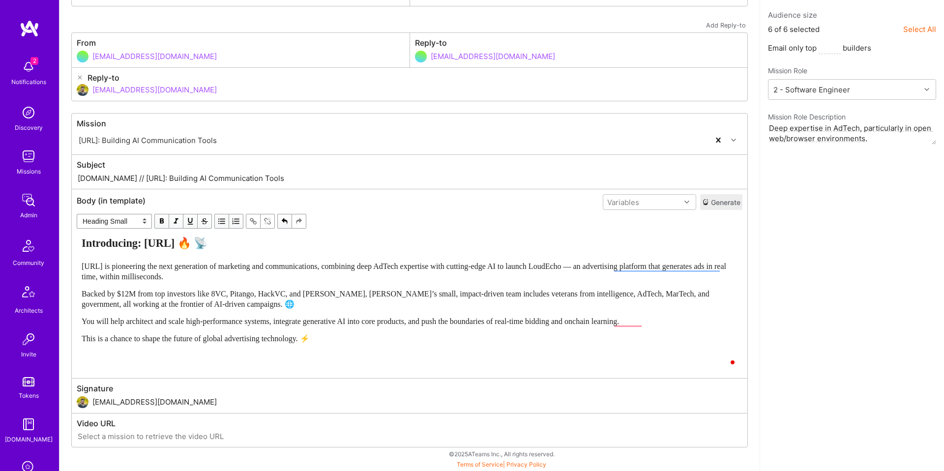
select select "unstyled"
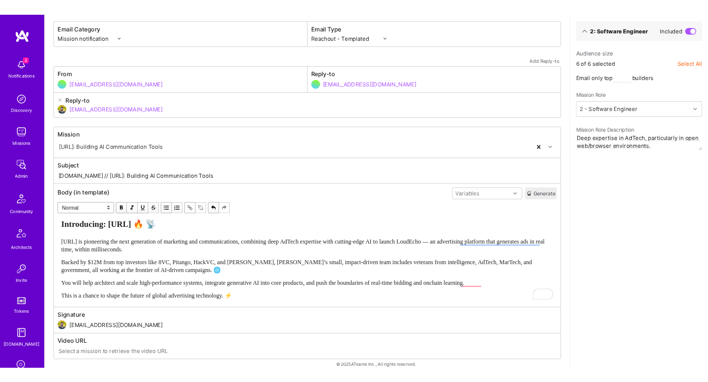
scroll to position [0, 0]
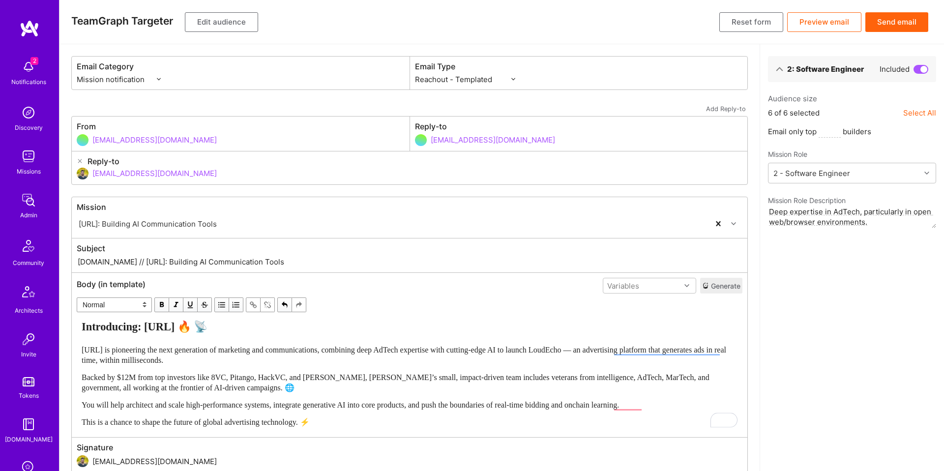
click at [894, 26] on button "Send email" at bounding box center [896, 22] width 63 height 20
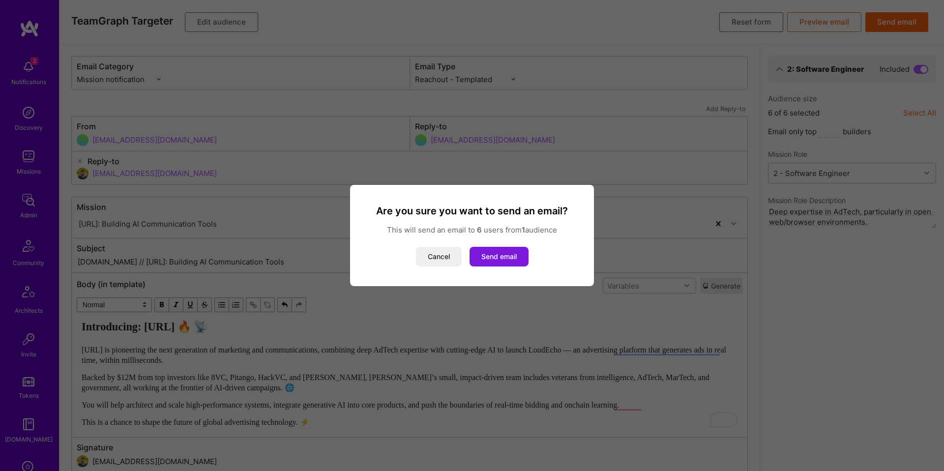
click at [525, 254] on button "Send email" at bounding box center [498, 257] width 59 height 20
